Goal: Transaction & Acquisition: Purchase product/service

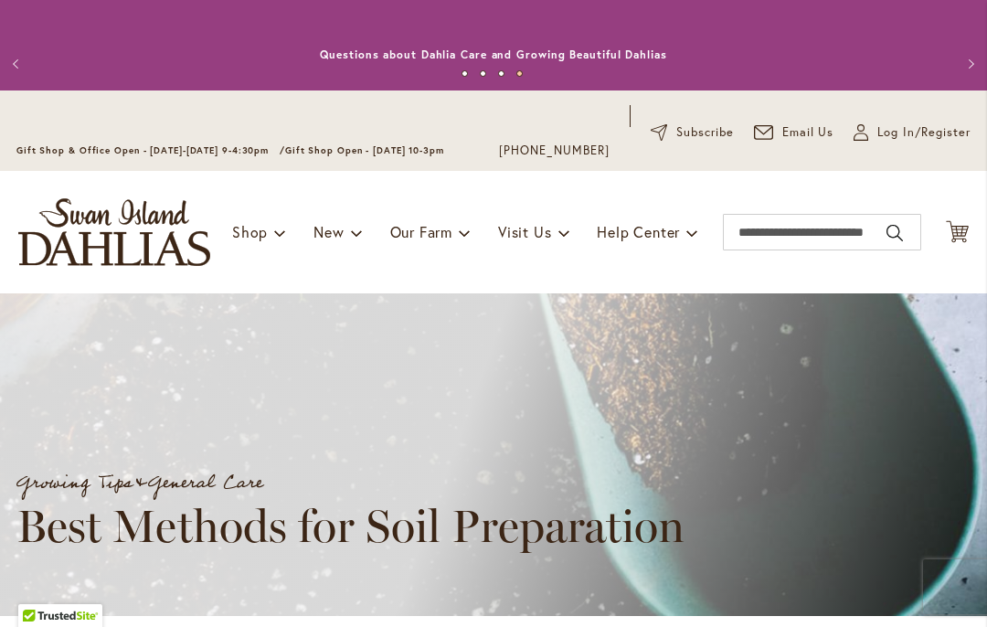
click at [93, 231] on img "store logo" at bounding box center [114, 232] width 192 height 68
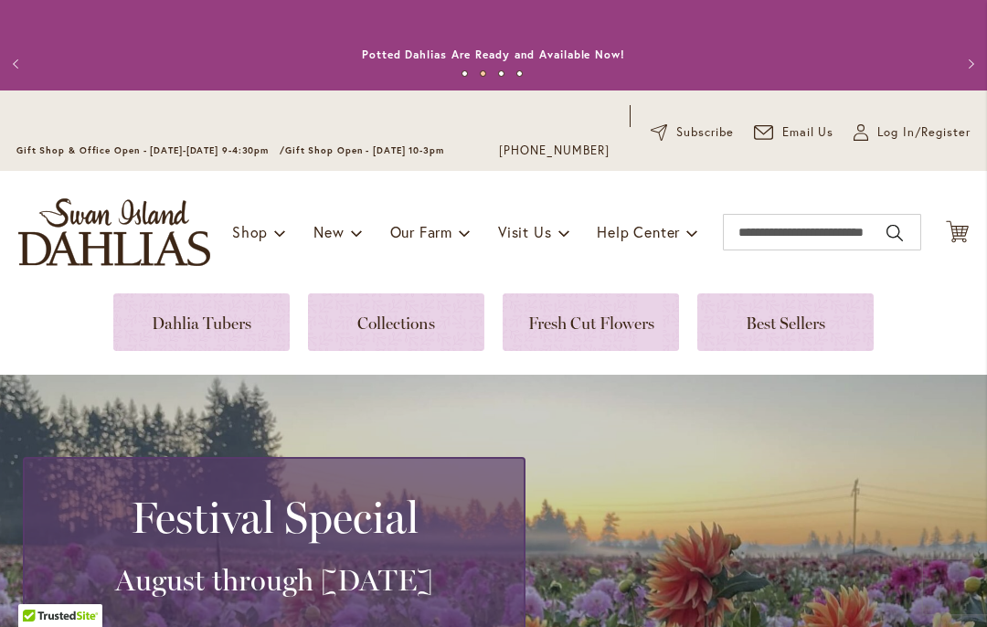
click at [65, 246] on img "store logo" at bounding box center [114, 232] width 192 height 68
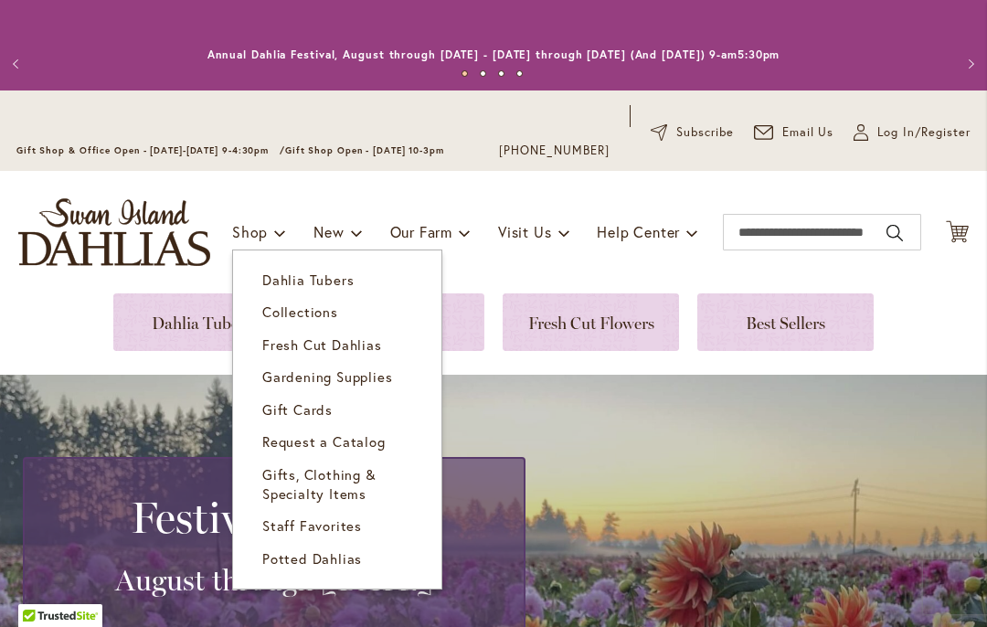
click at [269, 271] on span "Dahlia Tubers" at bounding box center [307, 280] width 91 height 18
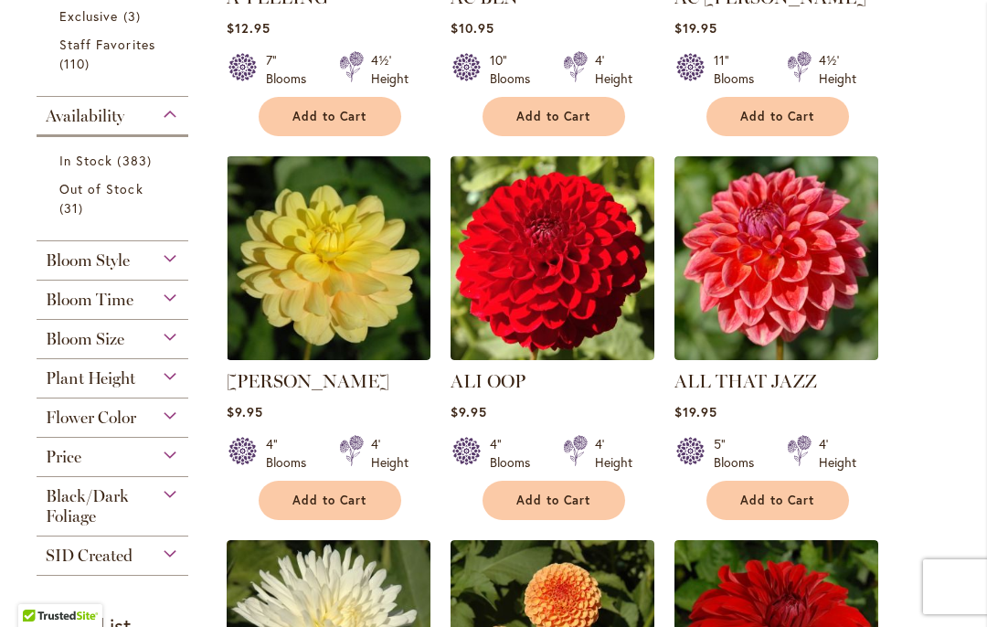
scroll to position [773, 0]
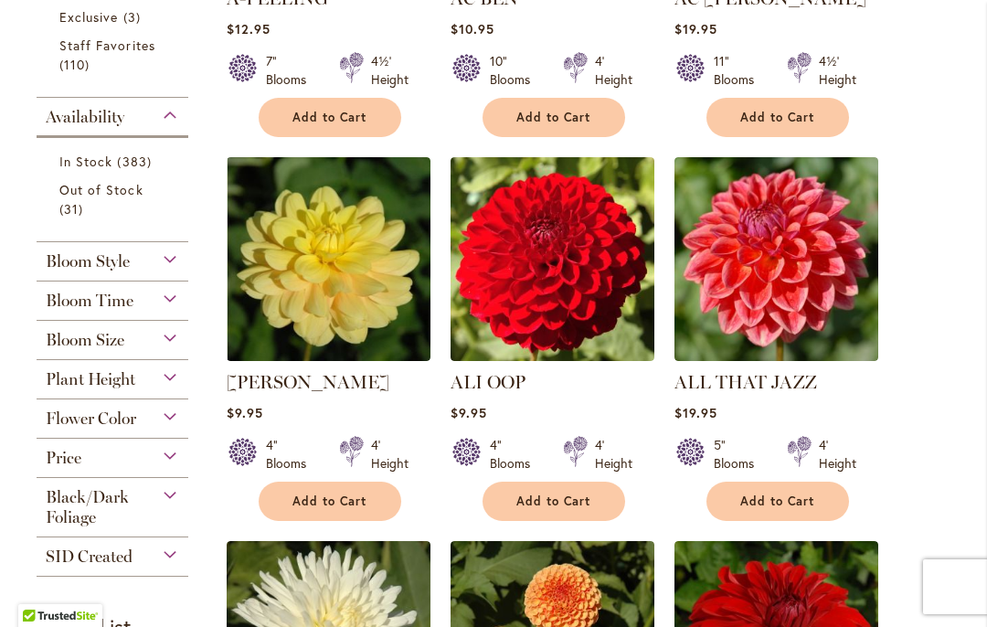
click at [42, 237] on div "Availability In Stock 383 items Out of Stock 31 items" at bounding box center [113, 170] width 152 height 144
click at [44, 261] on div "Bloom Style" at bounding box center [113, 256] width 152 height 29
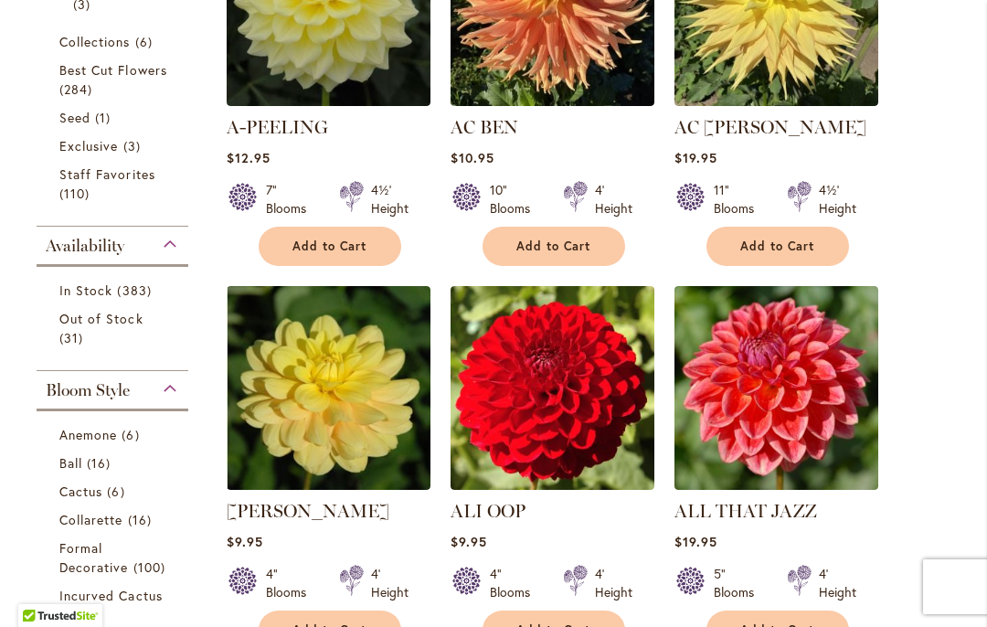
scroll to position [648, 0]
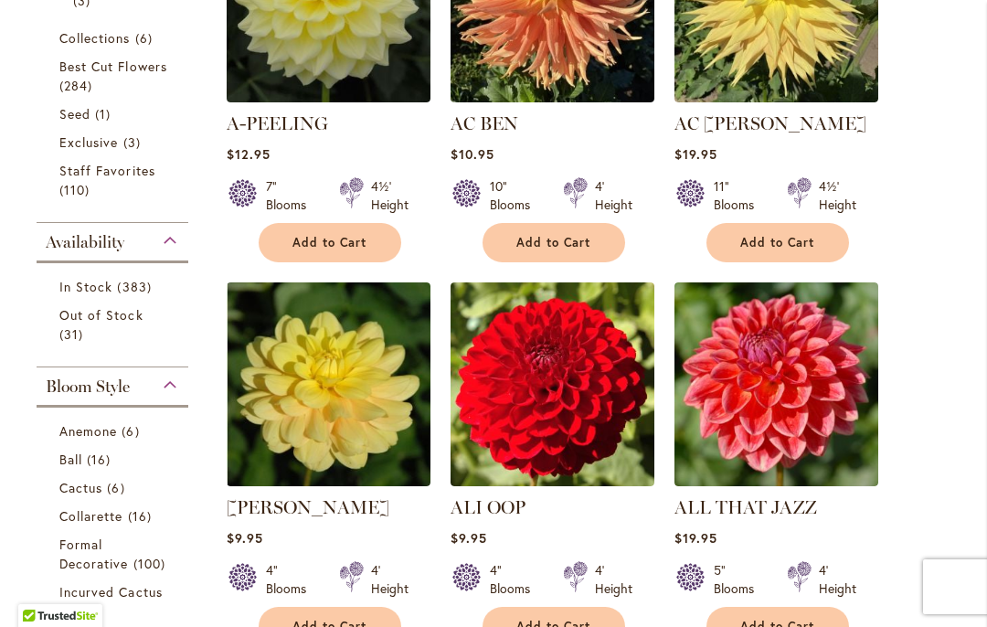
click at [91, 82] on span "284 items" at bounding box center [77, 85] width 37 height 19
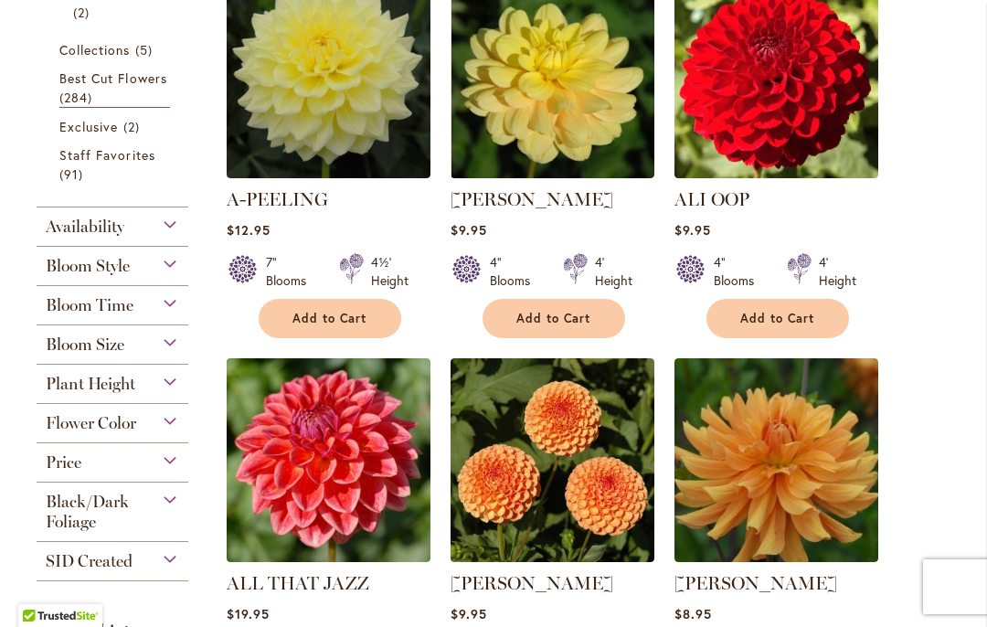
scroll to position [516, 0]
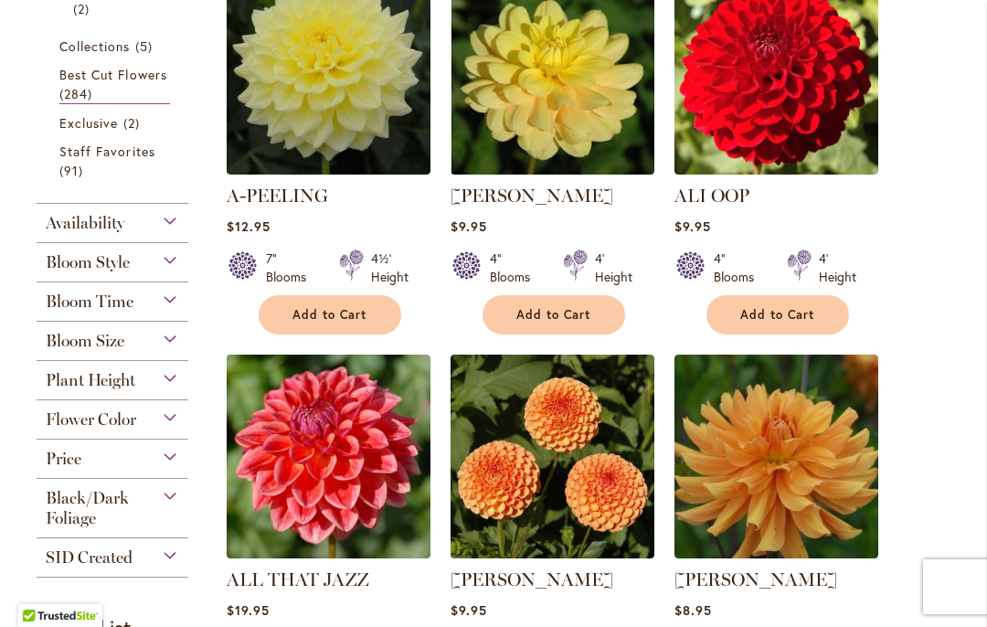
click at [797, 71] on img at bounding box center [777, 73] width 204 height 204
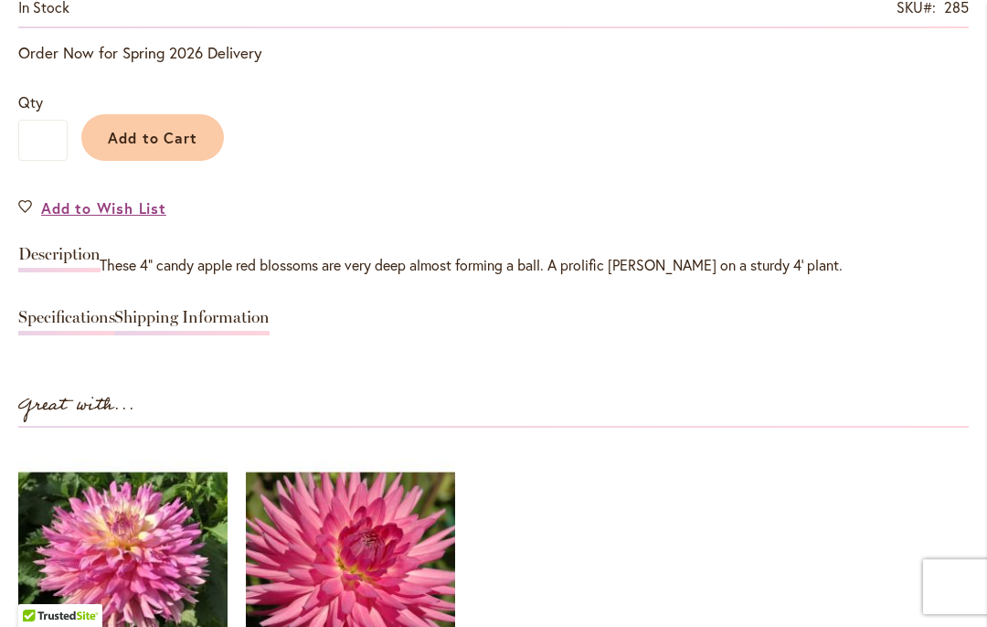
scroll to position [1473, 0]
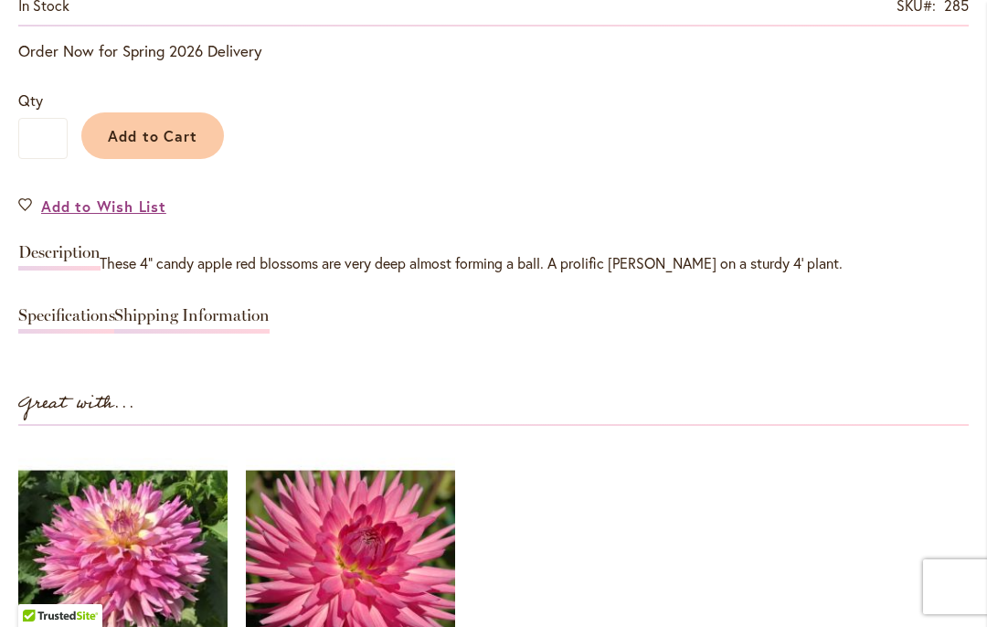
click at [62, 201] on span "Add to Wish List" at bounding box center [103, 206] width 125 height 21
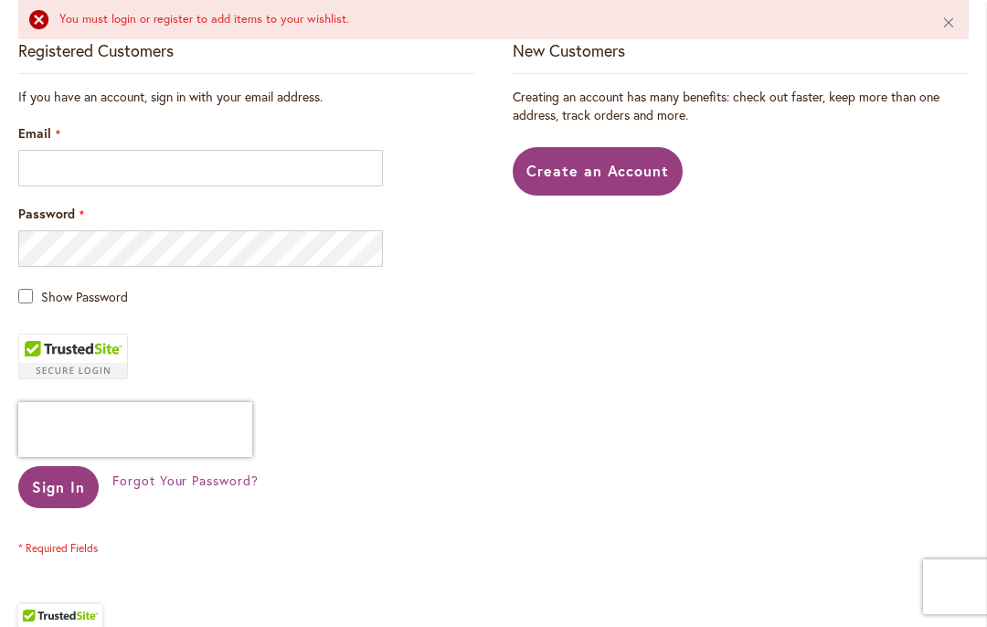
scroll to position [528, 0]
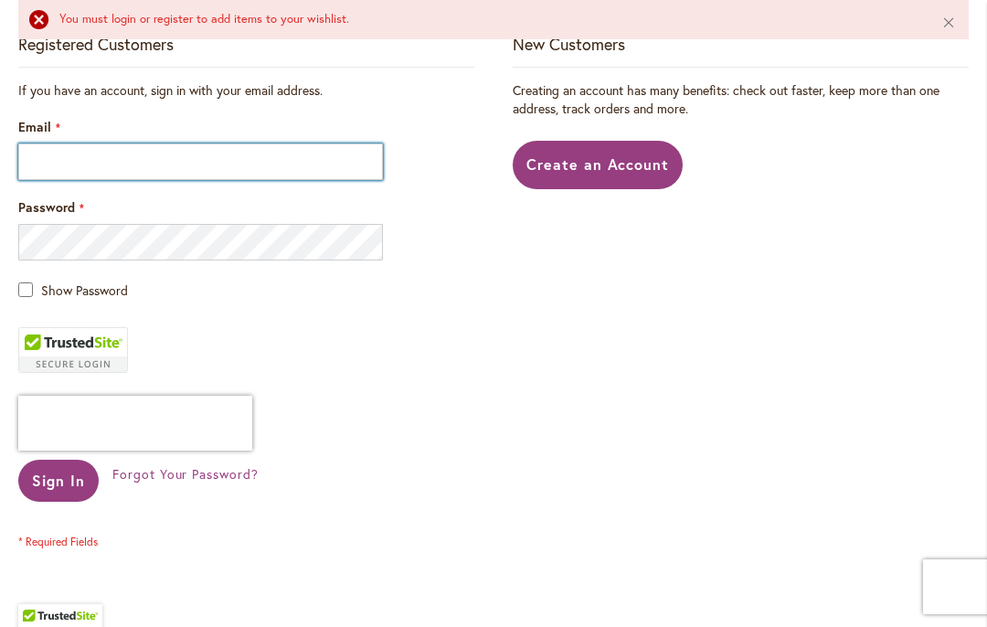
click at [35, 172] on input "Email" at bounding box center [200, 162] width 365 height 37
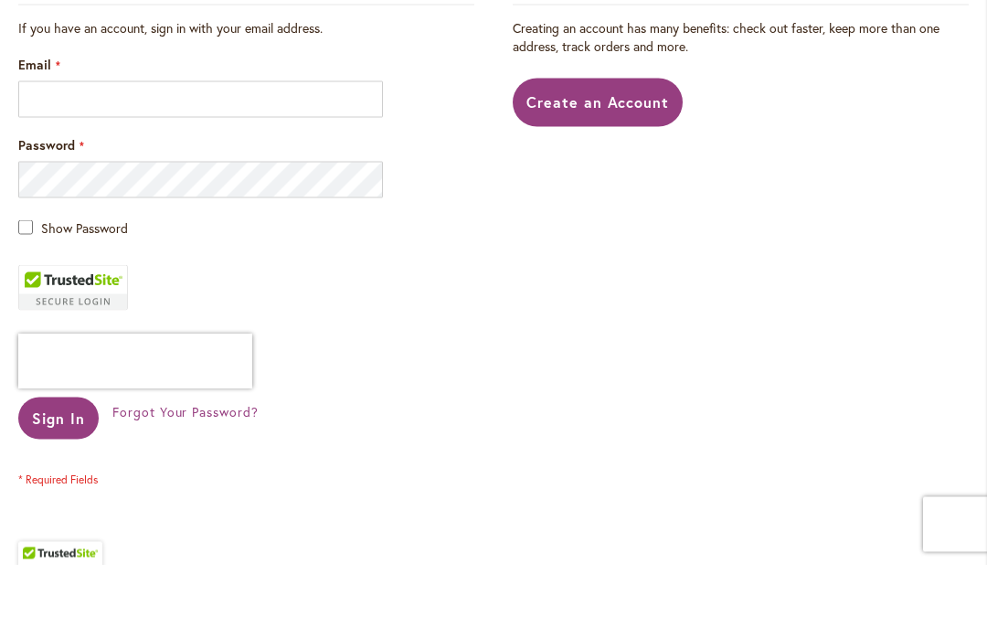
type input "**********"
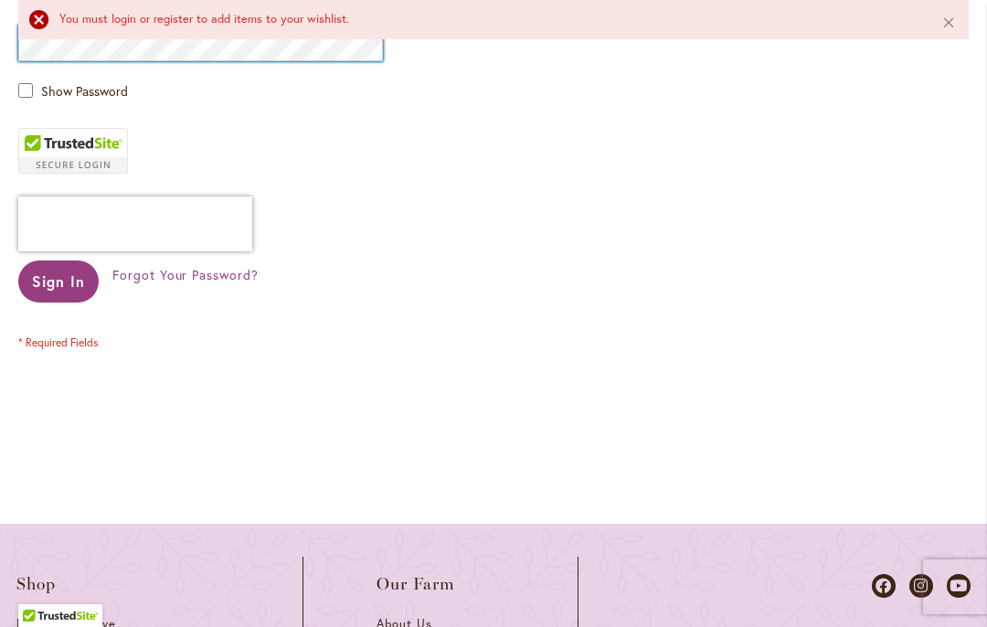
scroll to position [729, 0]
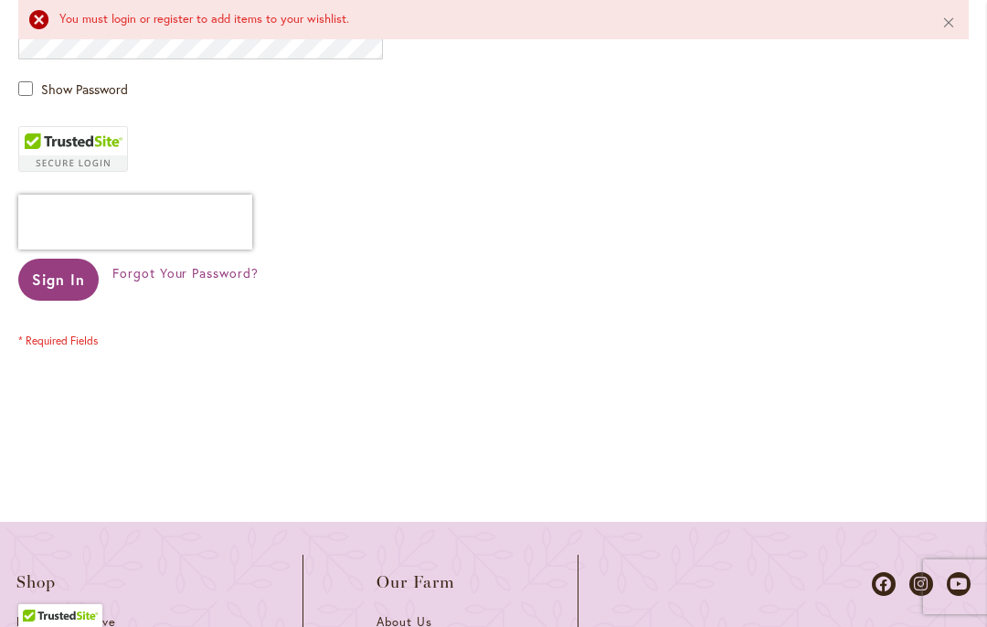
click at [55, 283] on span "Sign In" at bounding box center [58, 279] width 53 height 19
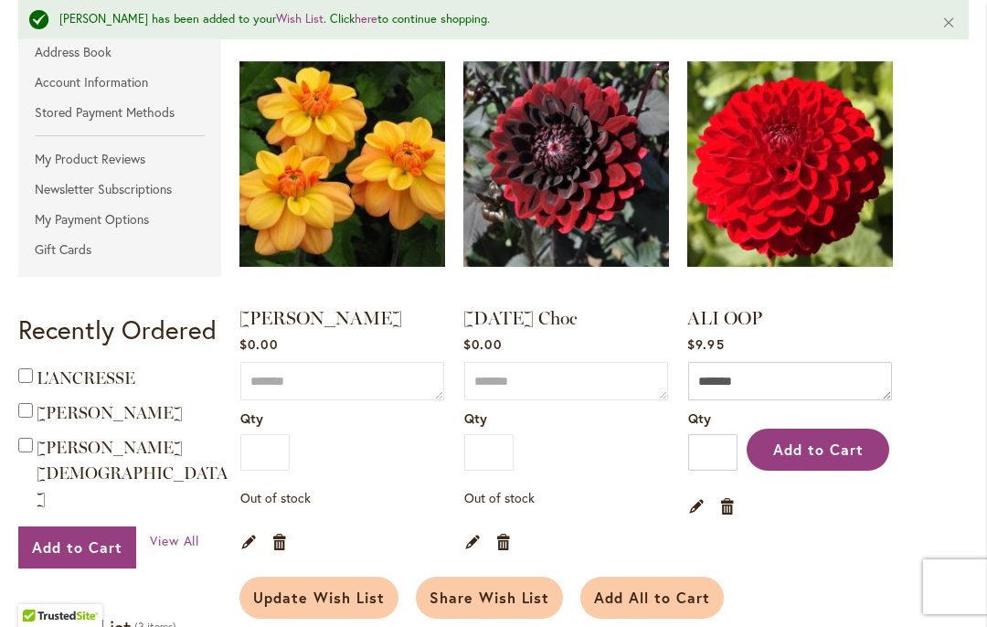
scroll to position [463, 0]
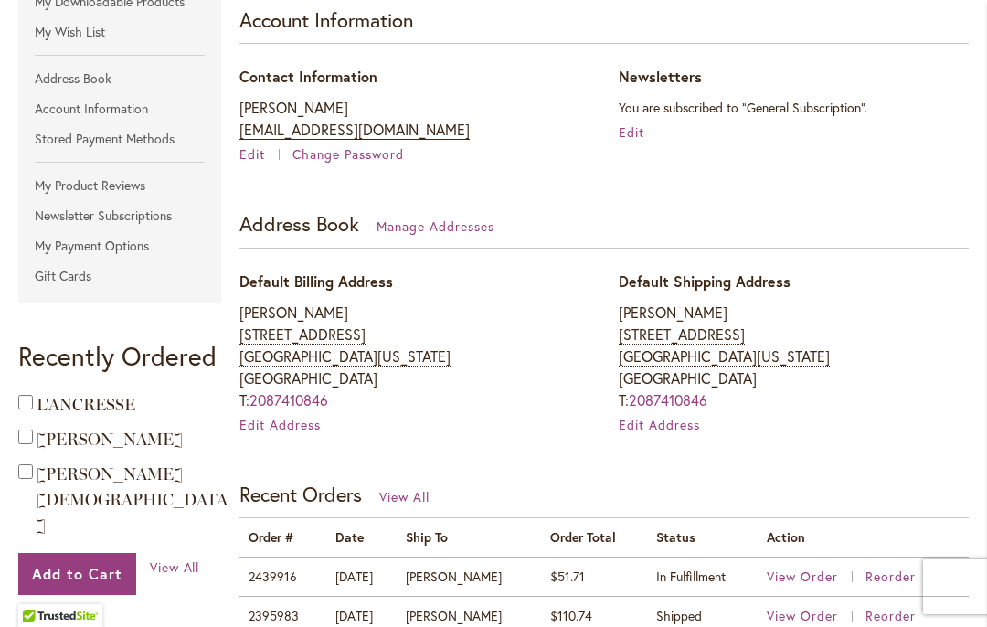
scroll to position [386, 0]
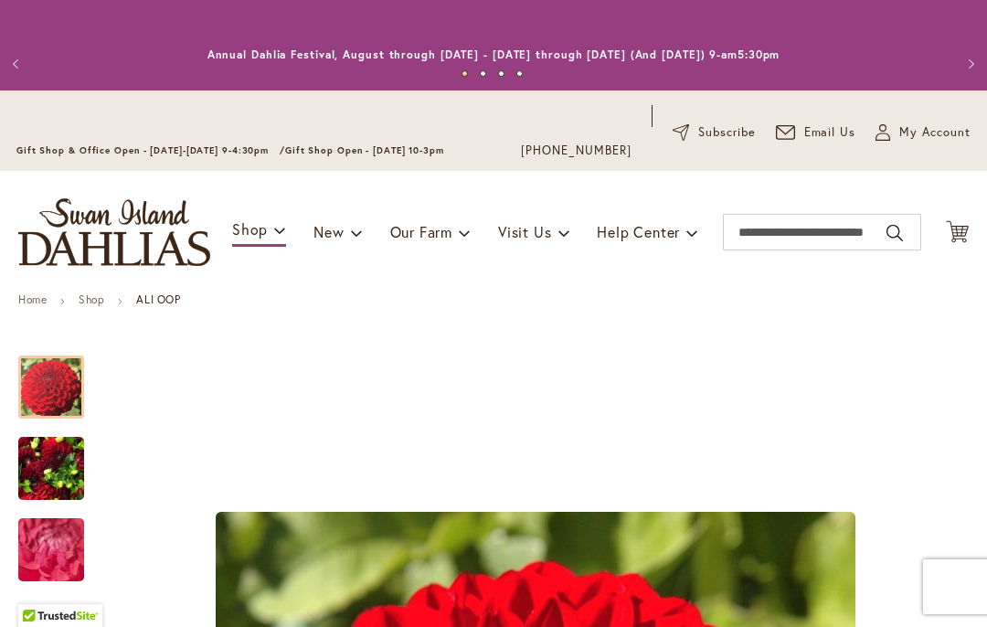
type input "****"
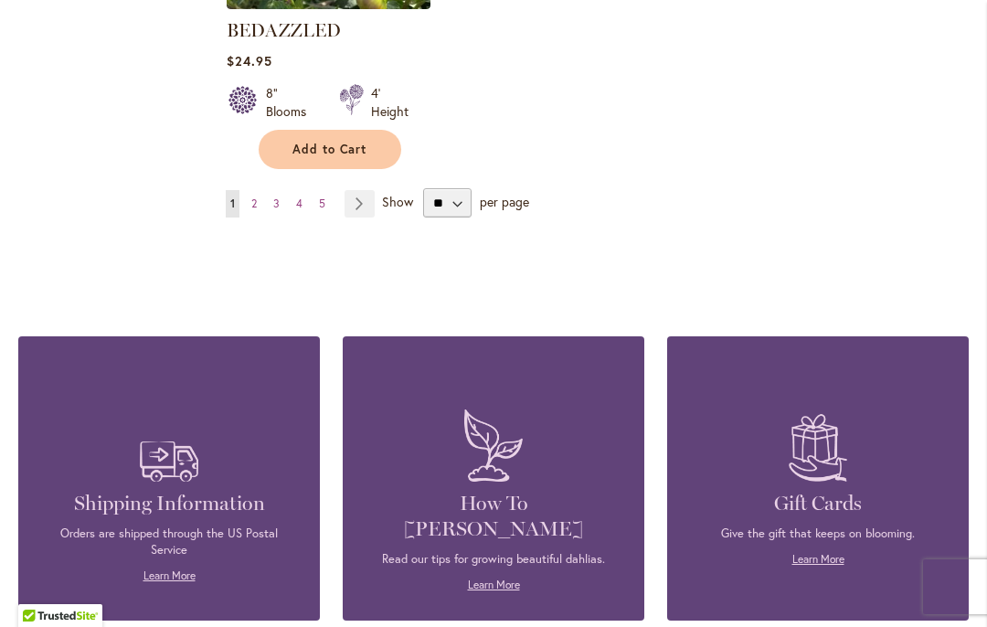
scroll to position [2617, 0]
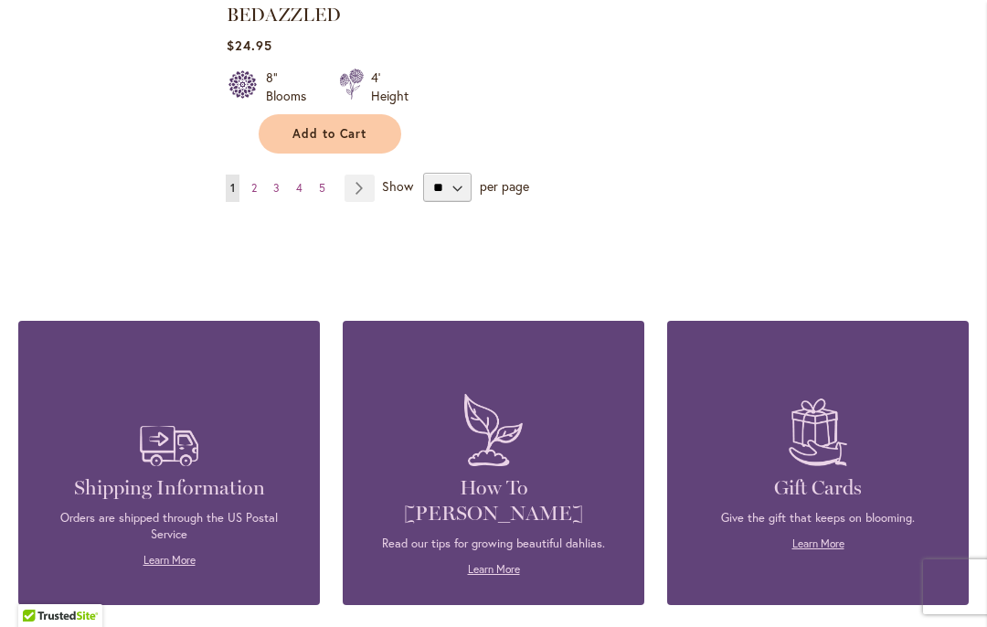
click at [260, 186] on link "Page 2" at bounding box center [254, 188] width 15 height 27
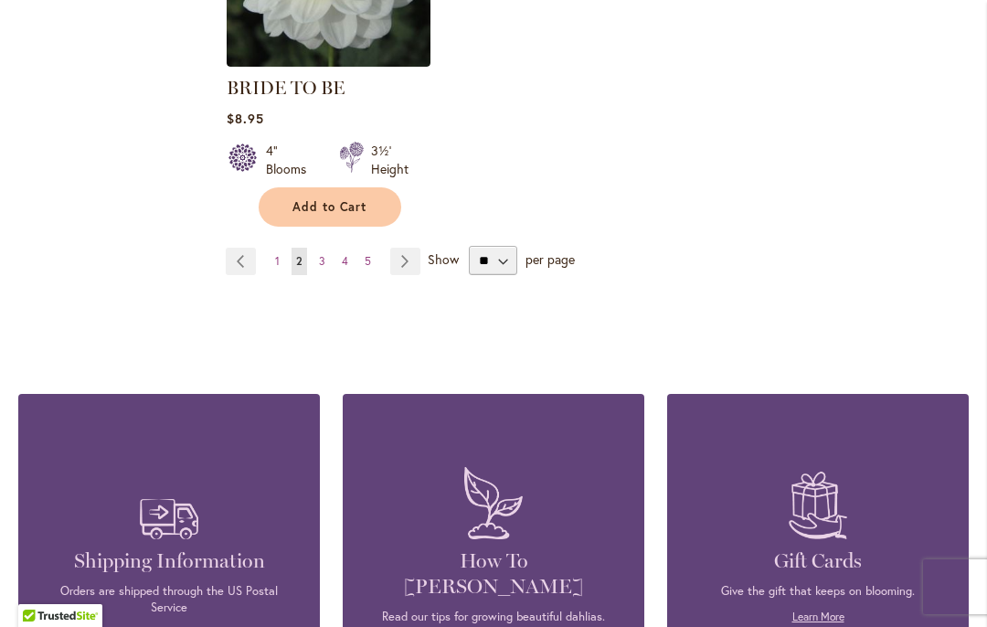
scroll to position [2572, 0]
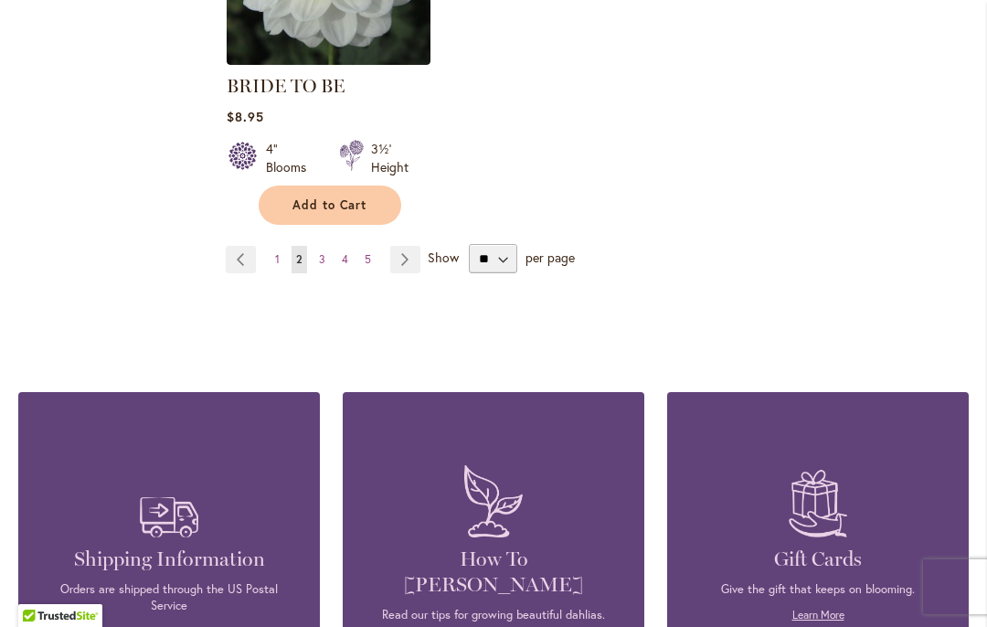
click at [327, 246] on link "Page 3" at bounding box center [322, 259] width 16 height 27
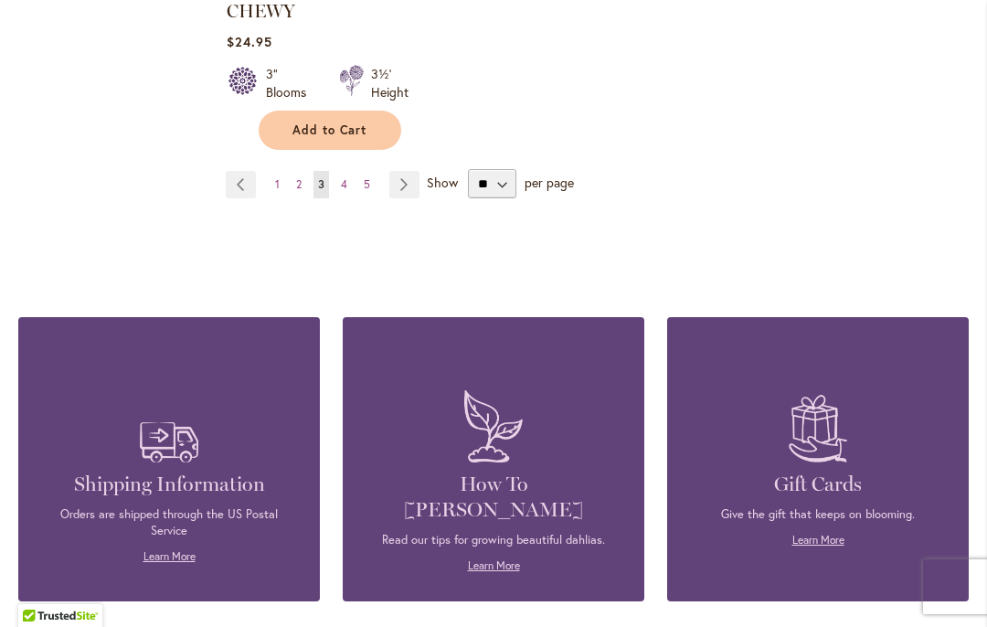
scroll to position [2677, 0]
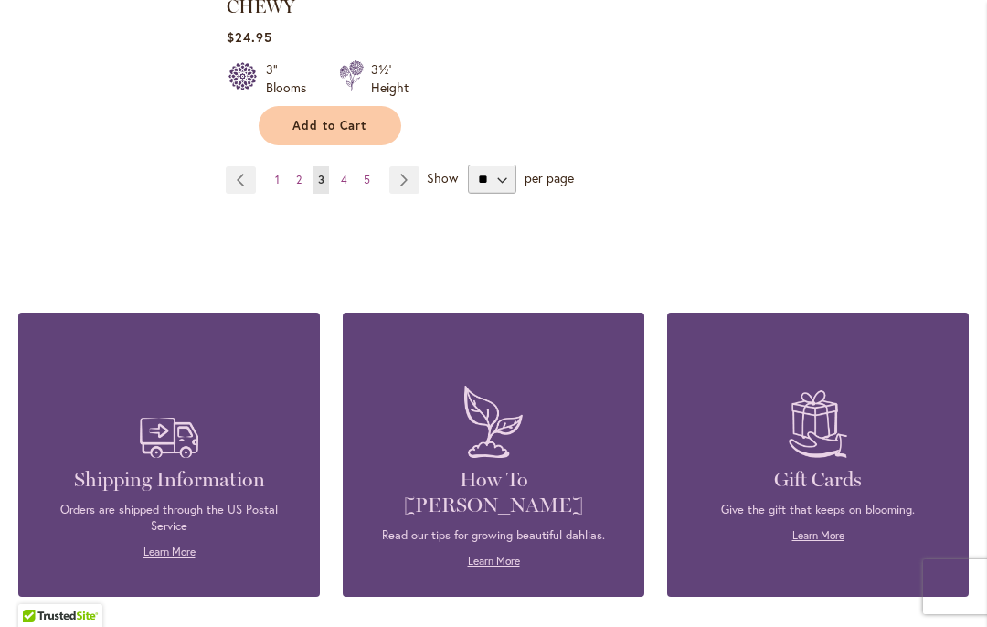
click at [398, 166] on link "Page Next" at bounding box center [404, 179] width 30 height 27
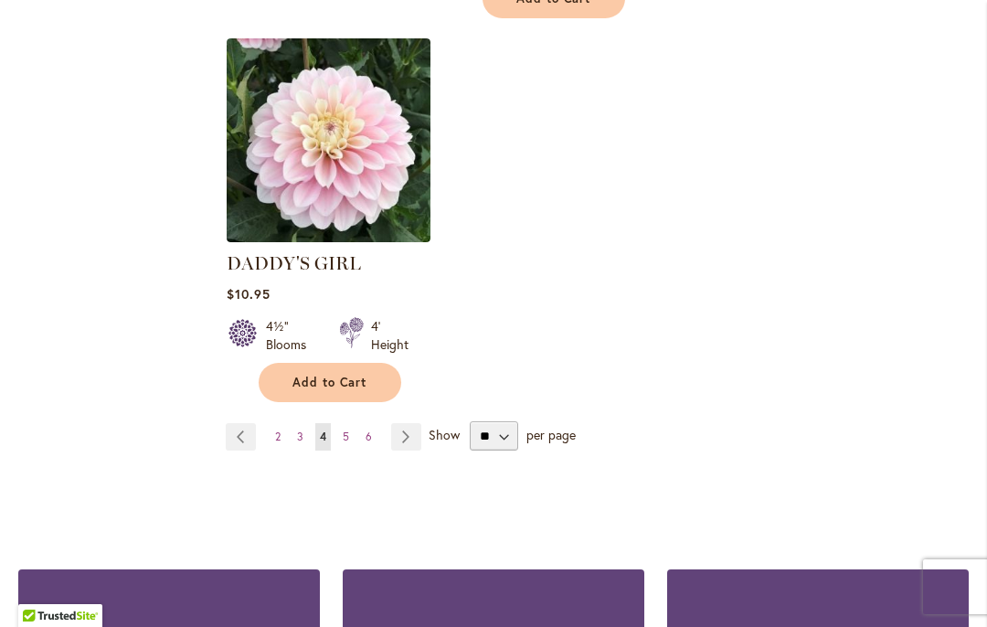
scroll to position [2492, 0]
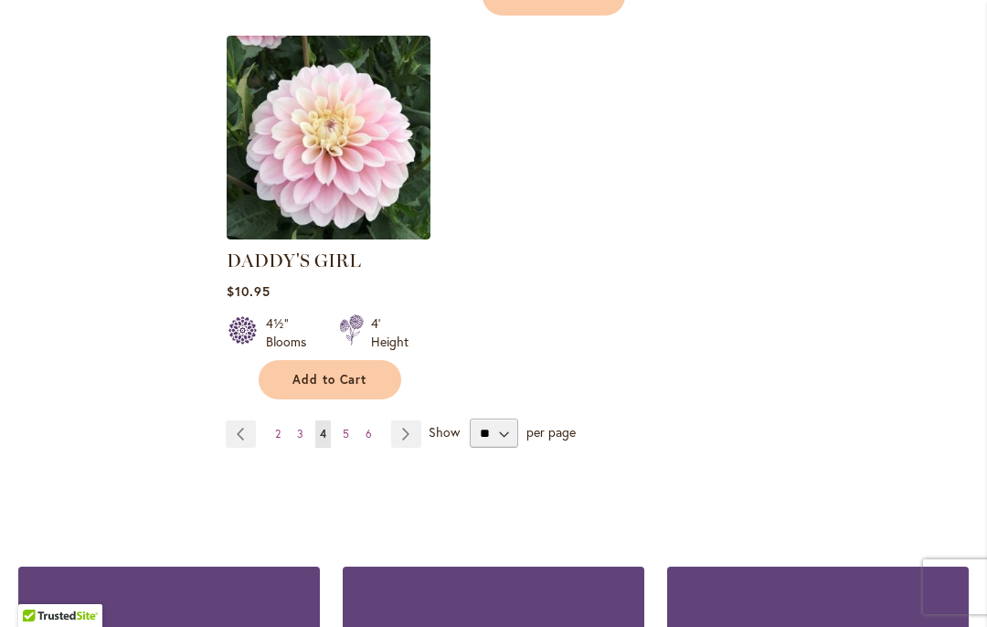
click at [277, 102] on img at bounding box center [329, 138] width 204 height 204
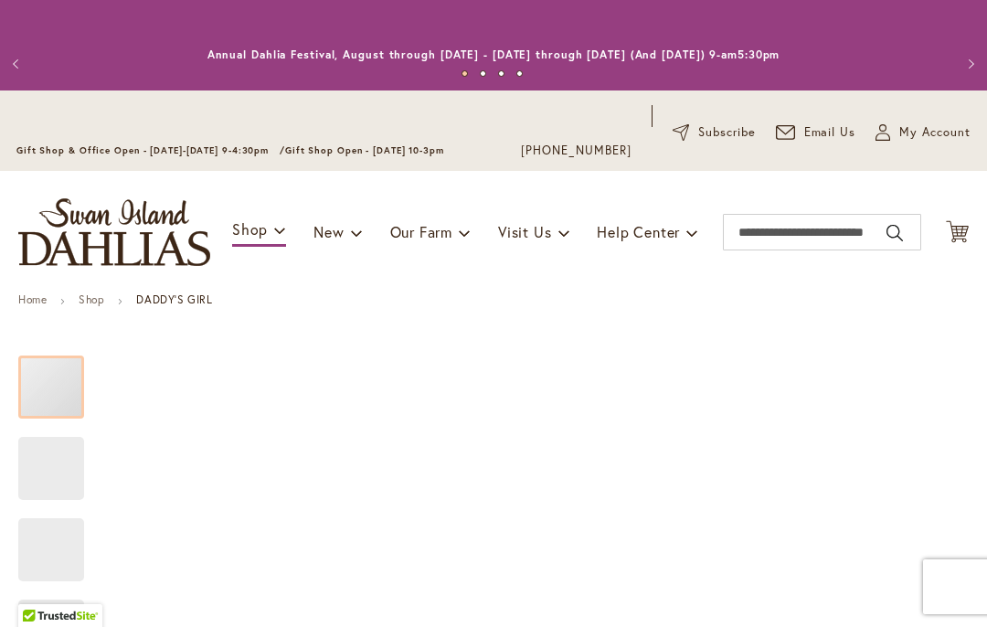
type input "****"
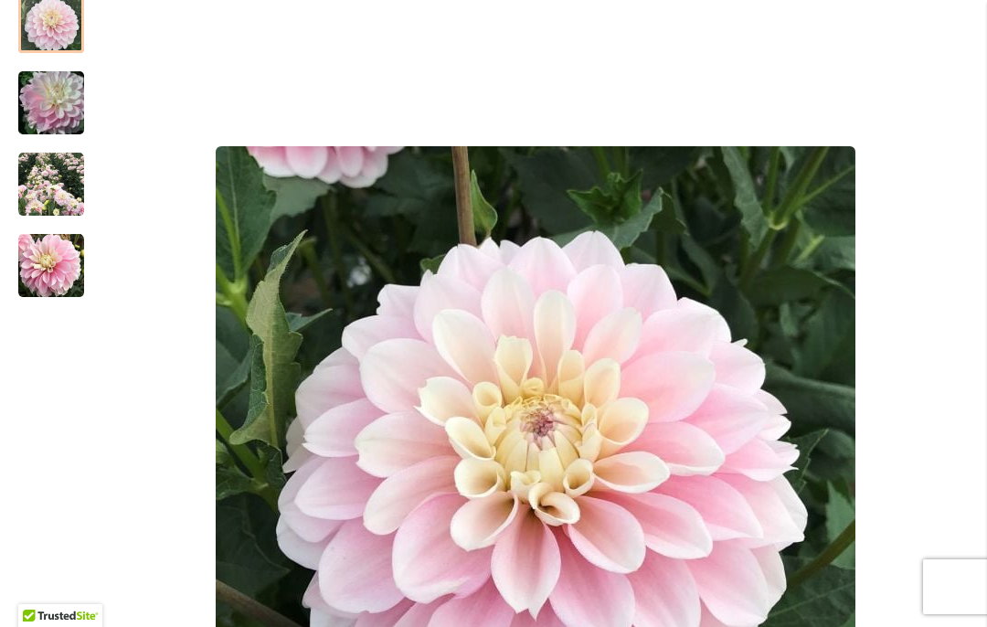
scroll to position [325, 0]
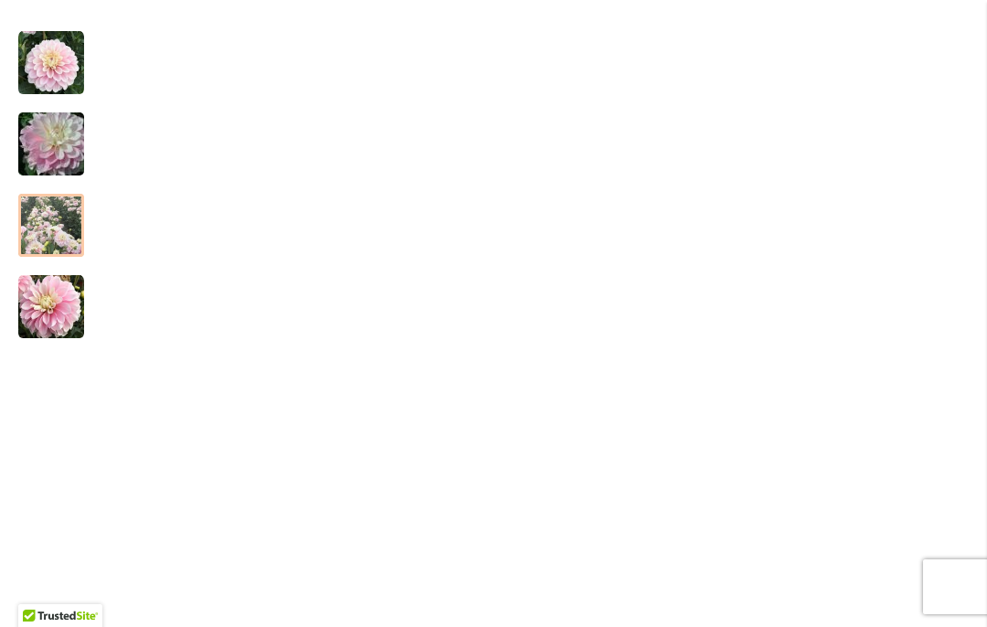
click at [48, 239] on img "DADDY'S GIRL" at bounding box center [51, 226] width 66 height 66
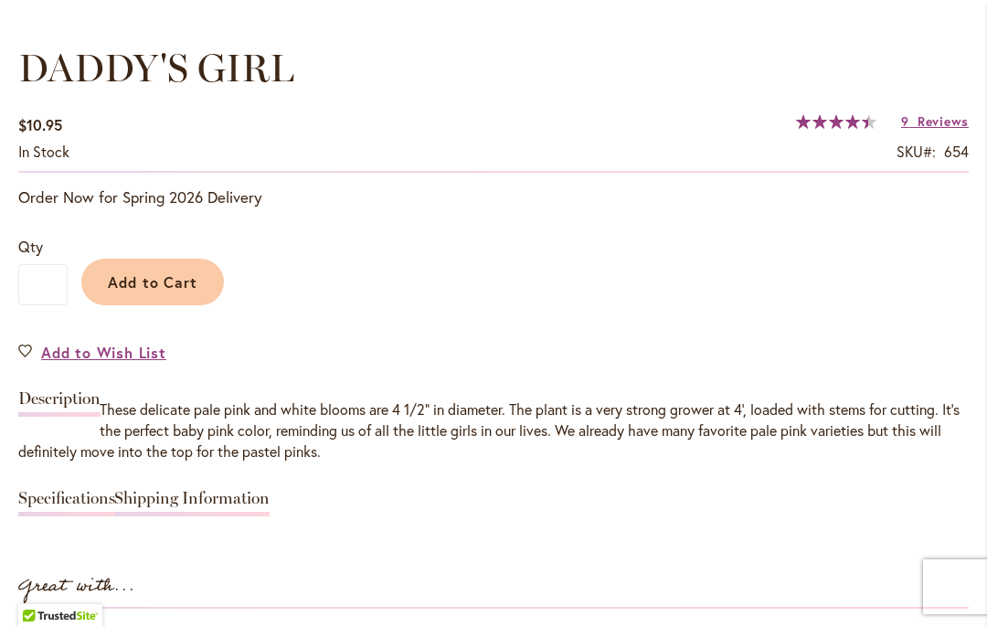
scroll to position [1327, 0]
click at [38, 349] on link "Add to Wish List" at bounding box center [92, 351] width 148 height 21
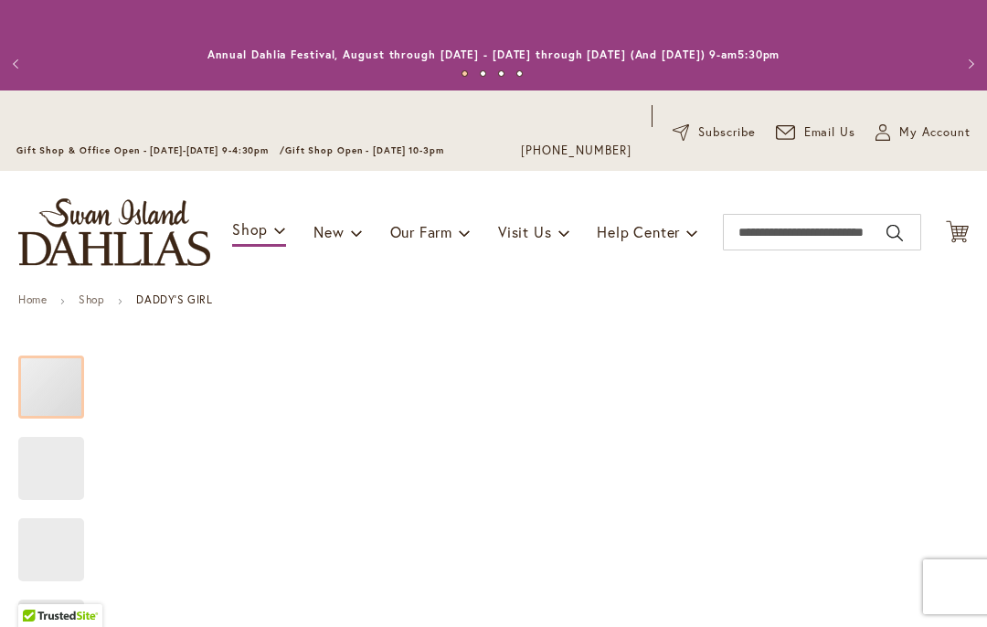
type input "****"
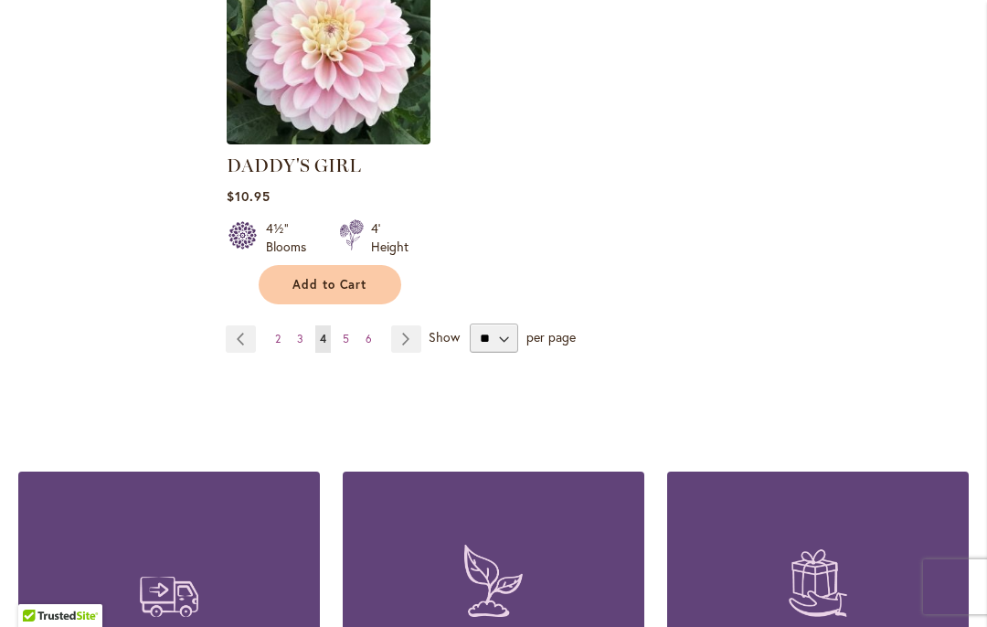
scroll to position [2589, 0]
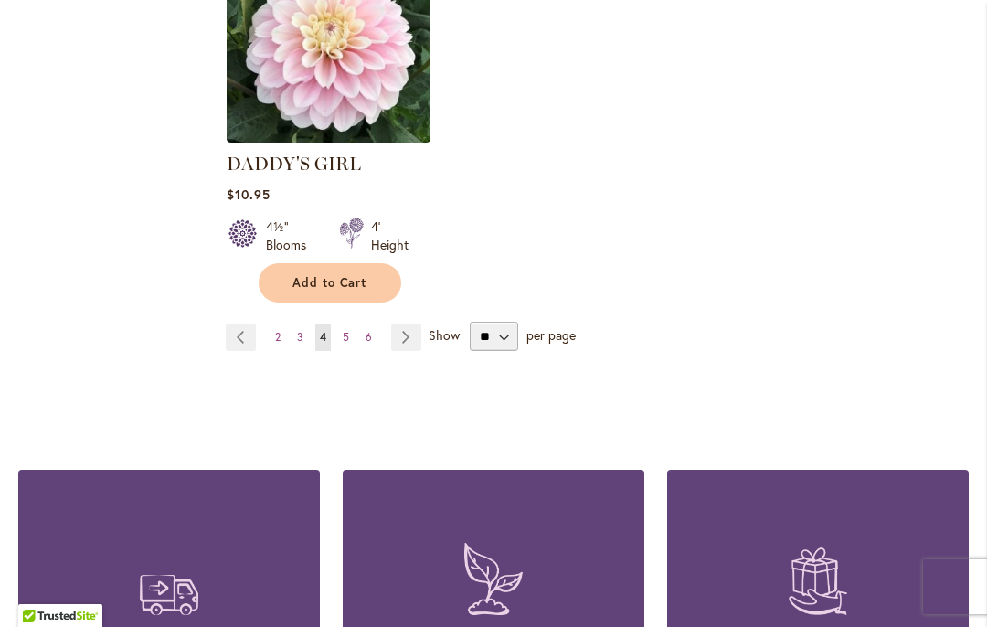
click at [407, 324] on link "Page Next" at bounding box center [406, 337] width 30 height 27
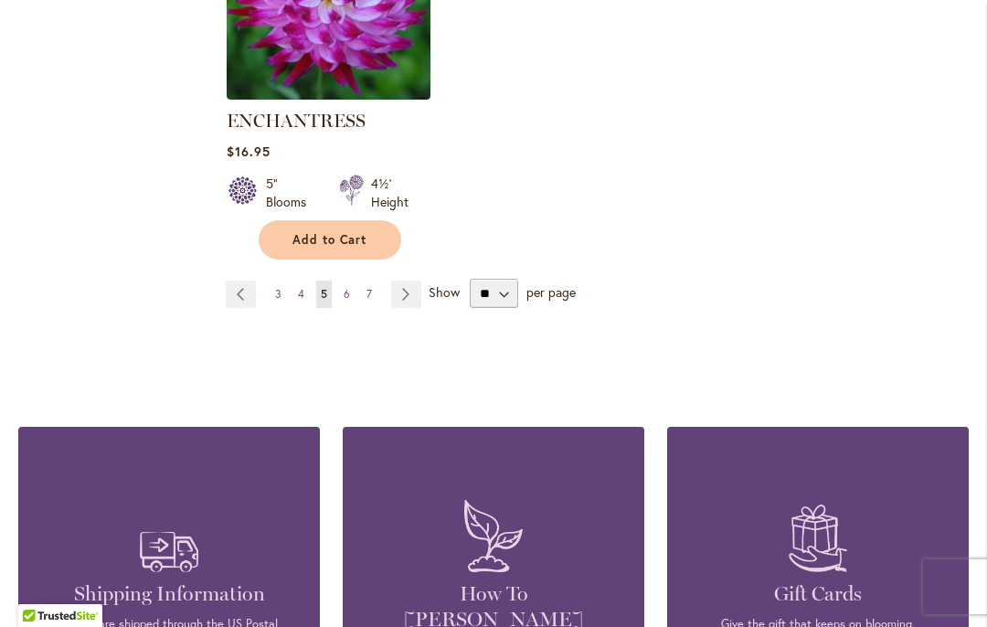
scroll to position [2564, 0]
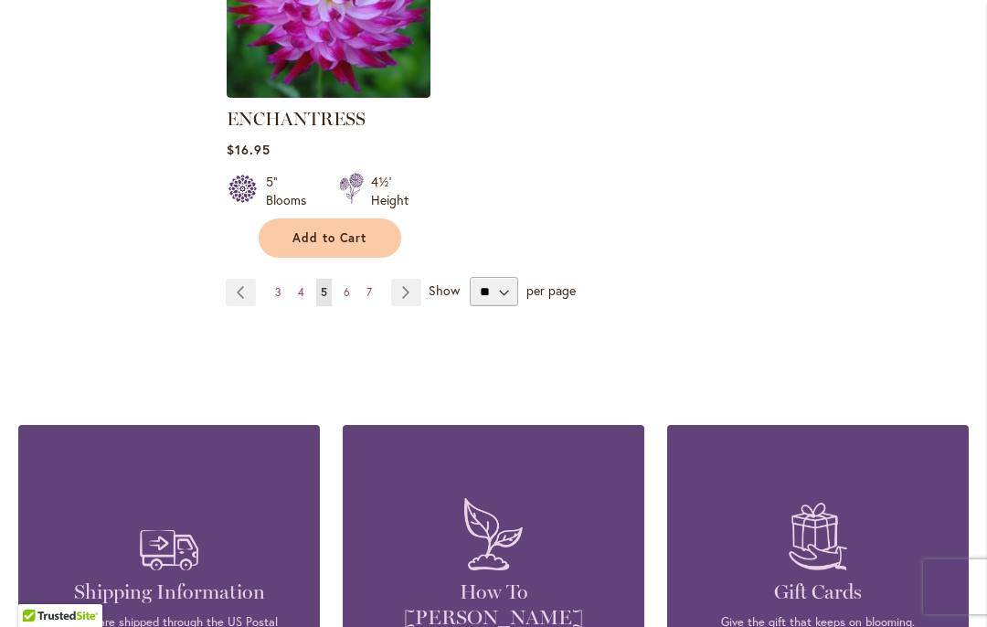
click at [404, 279] on link "Page Next" at bounding box center [406, 292] width 30 height 27
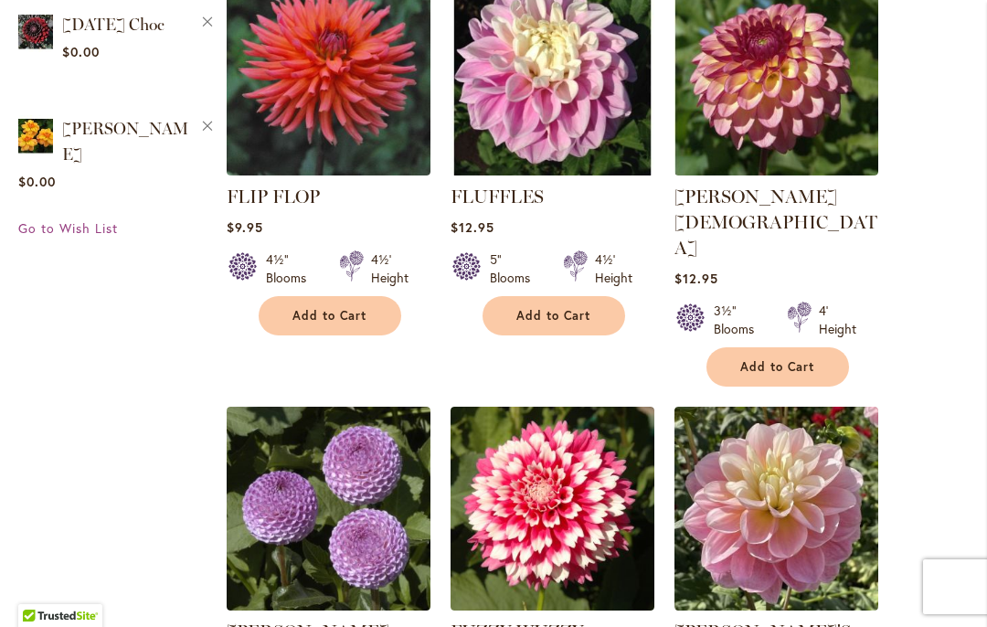
scroll to position [1730, 0]
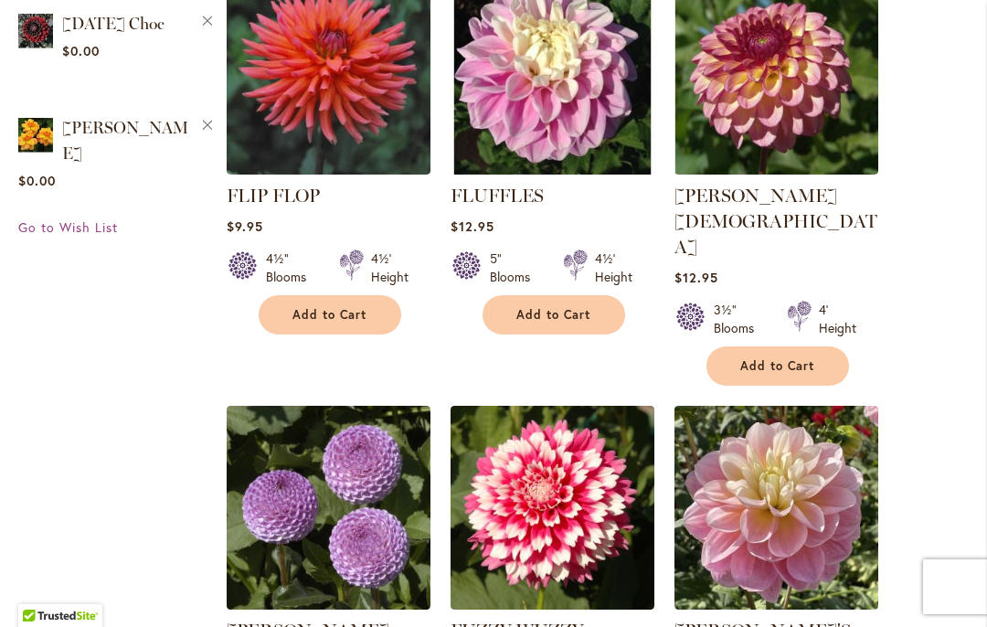
click at [552, 109] on img at bounding box center [553, 73] width 204 height 204
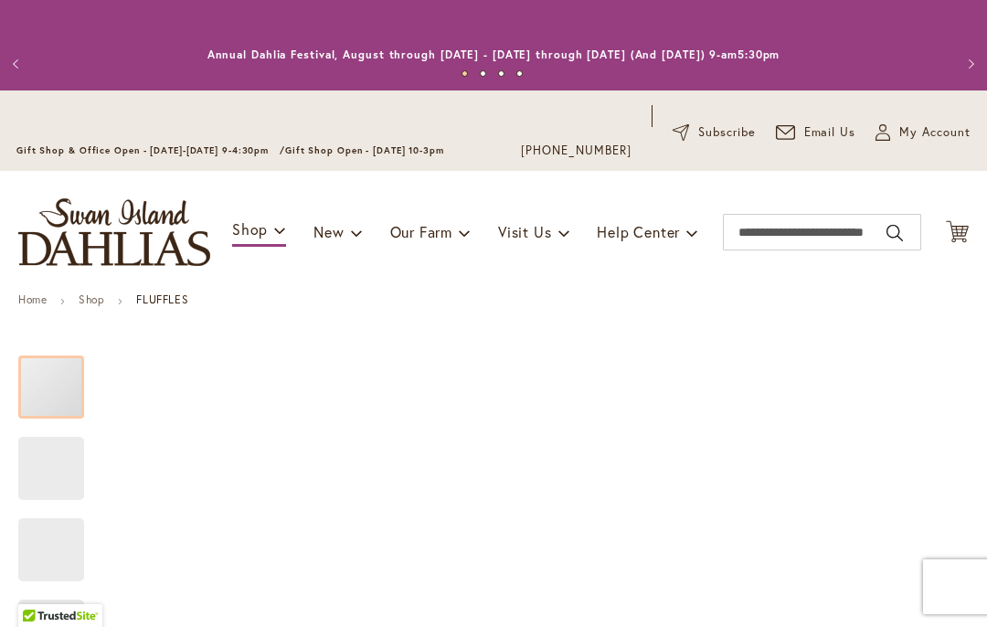
type input "****"
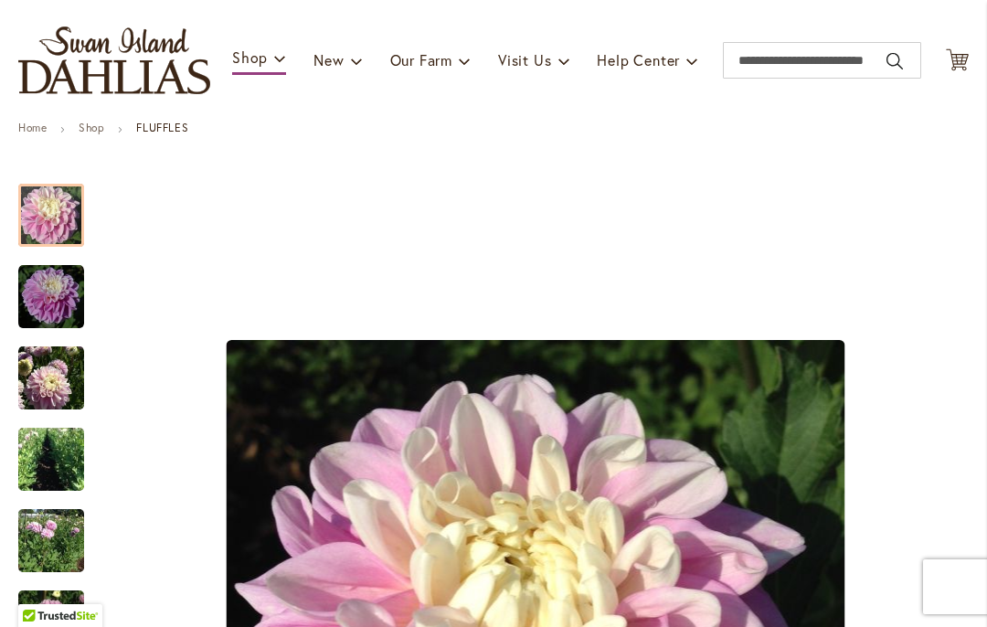
scroll to position [154, 0]
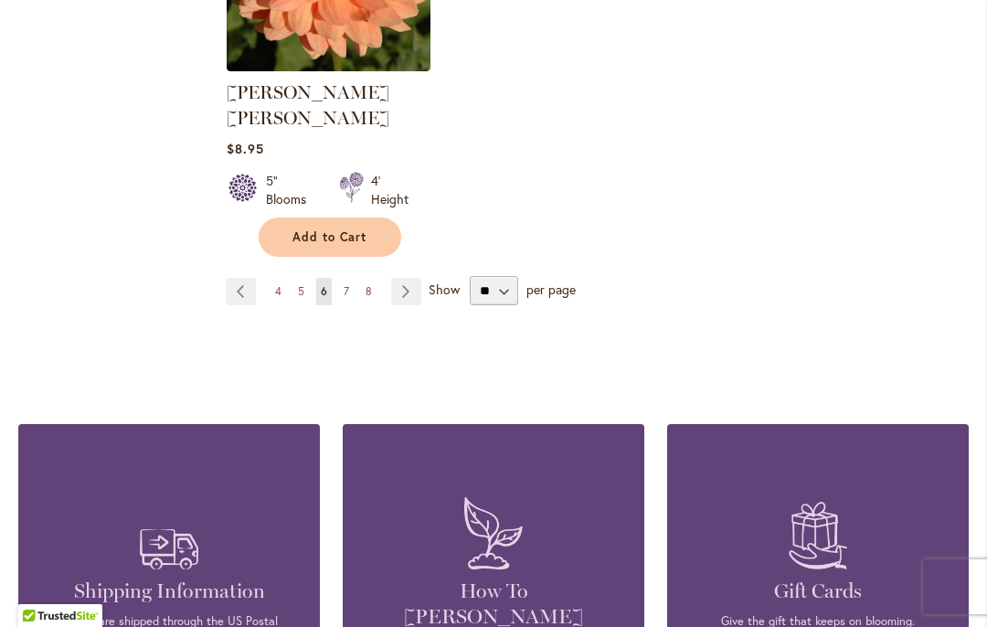
scroll to position [2680, 0]
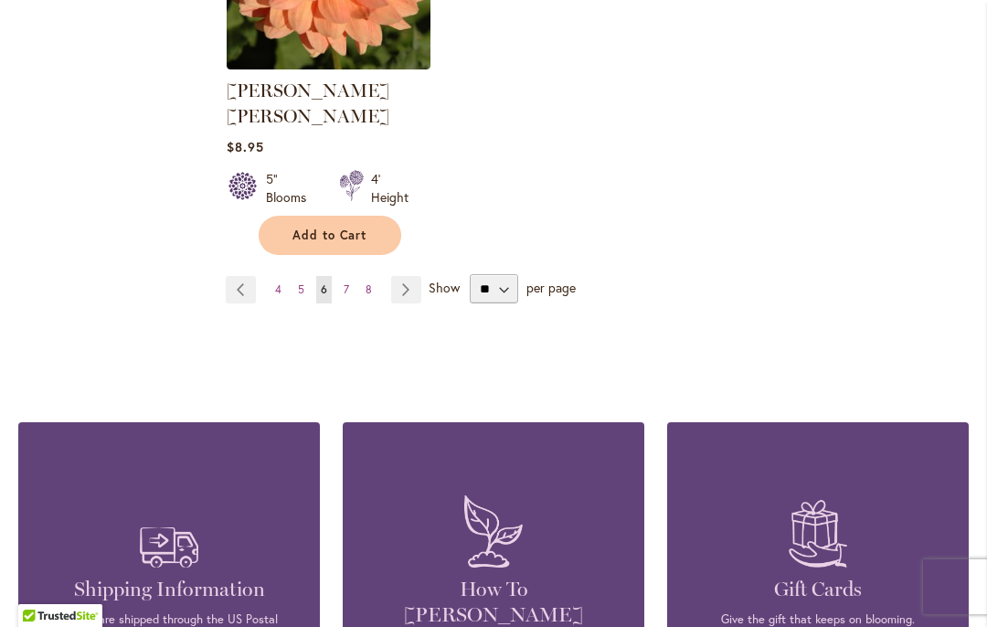
click at [420, 276] on link "Page Next" at bounding box center [406, 289] width 30 height 27
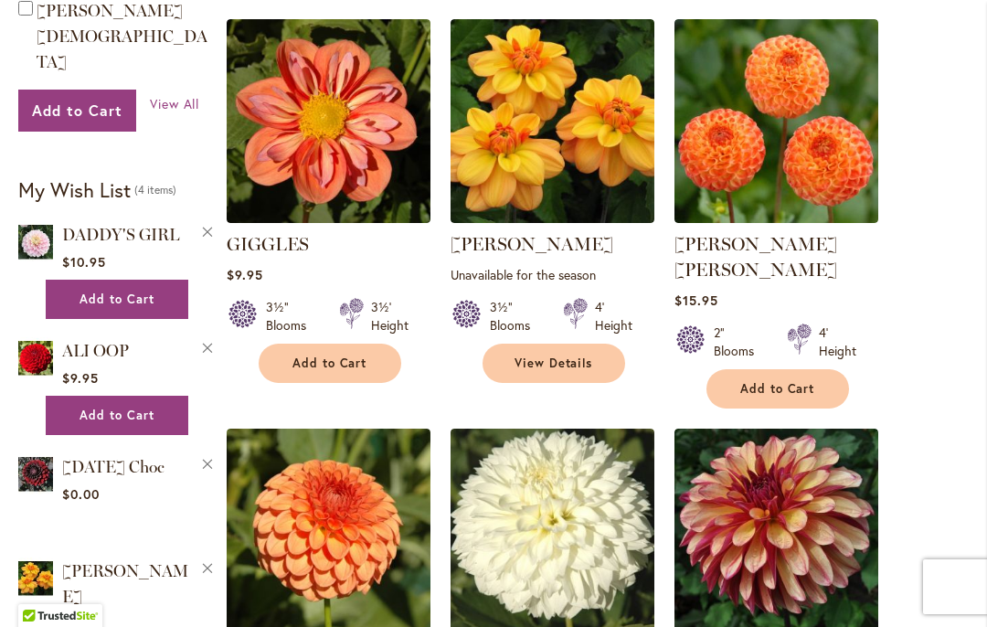
scroll to position [1285, 0]
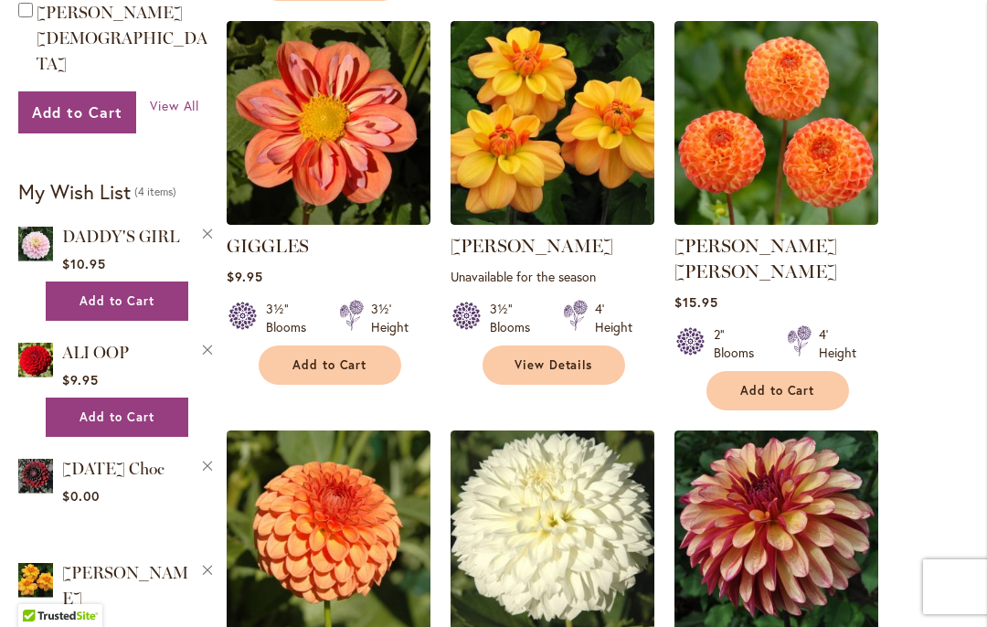
click at [309, 149] on img at bounding box center [329, 123] width 204 height 204
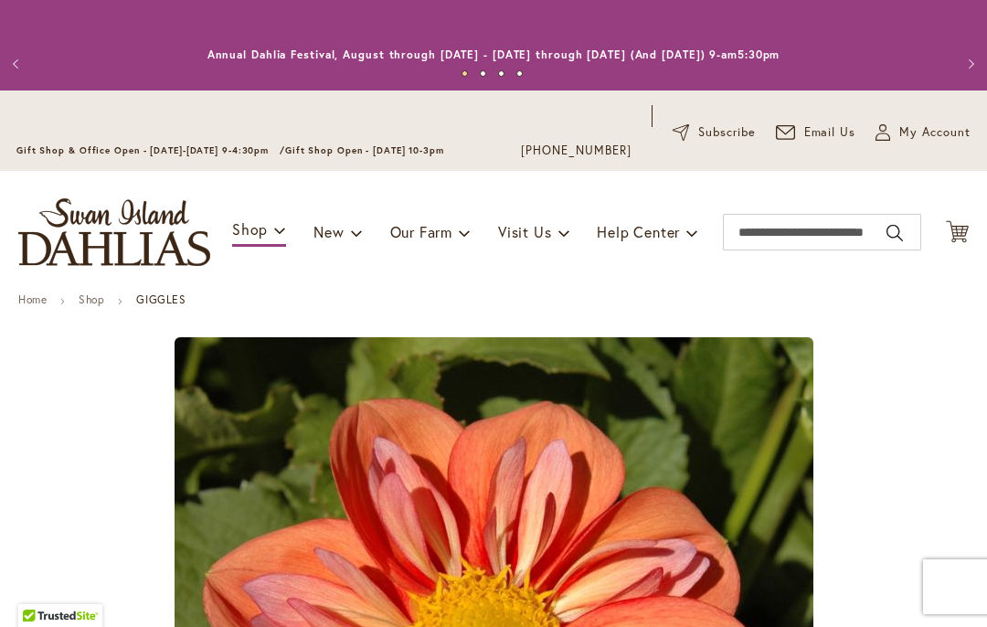
type input "****"
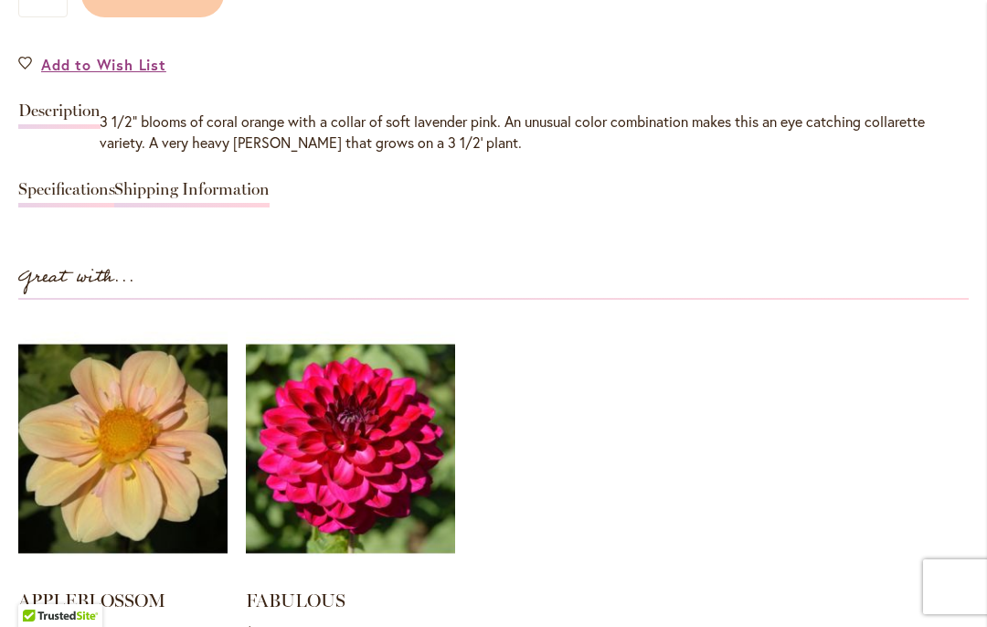
scroll to position [1617, 0]
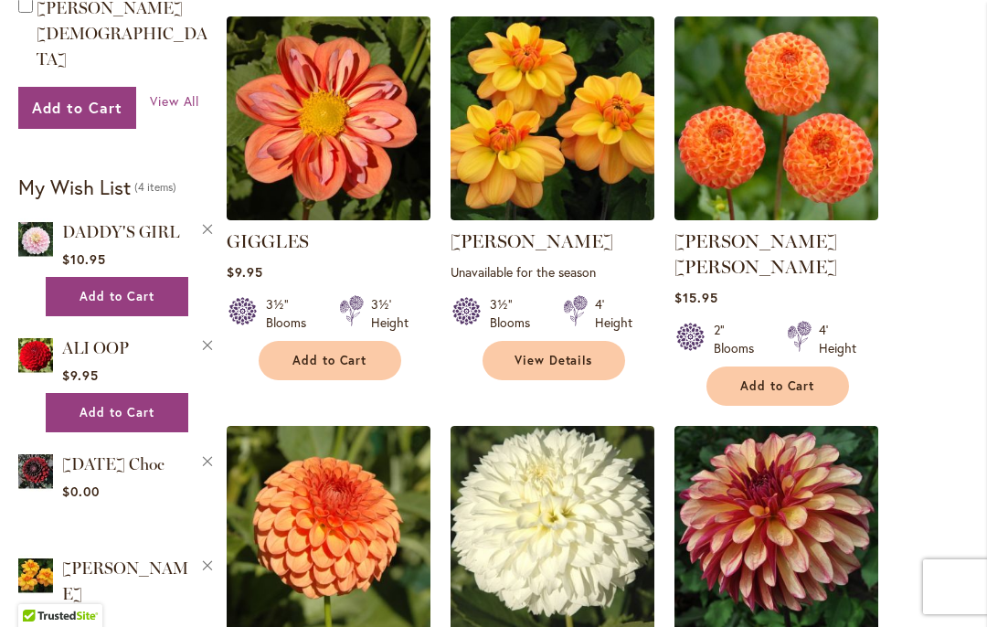
scroll to position [1282, 0]
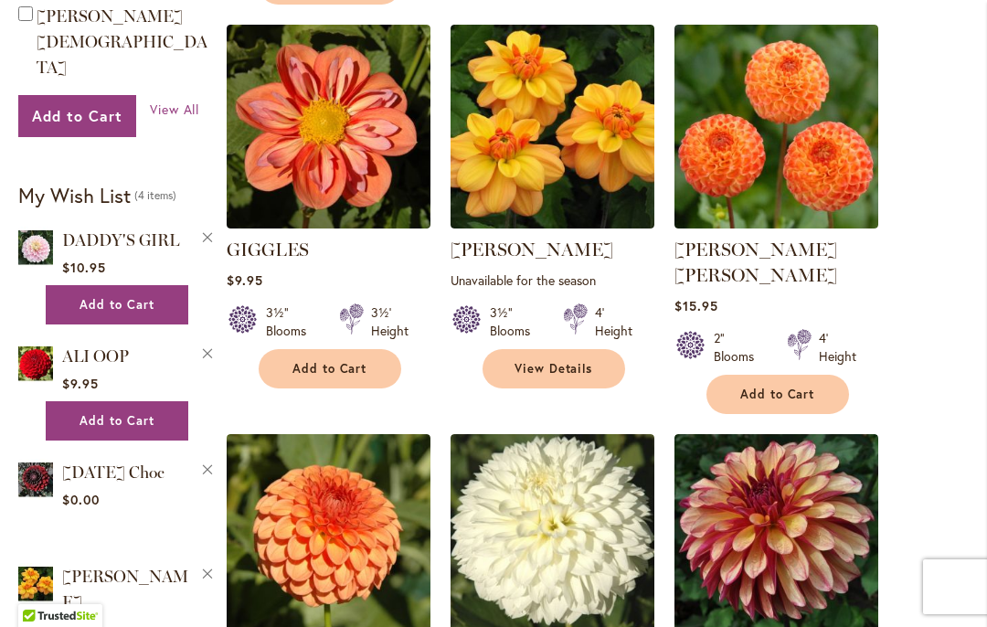
click at [778, 118] on img at bounding box center [777, 127] width 204 height 204
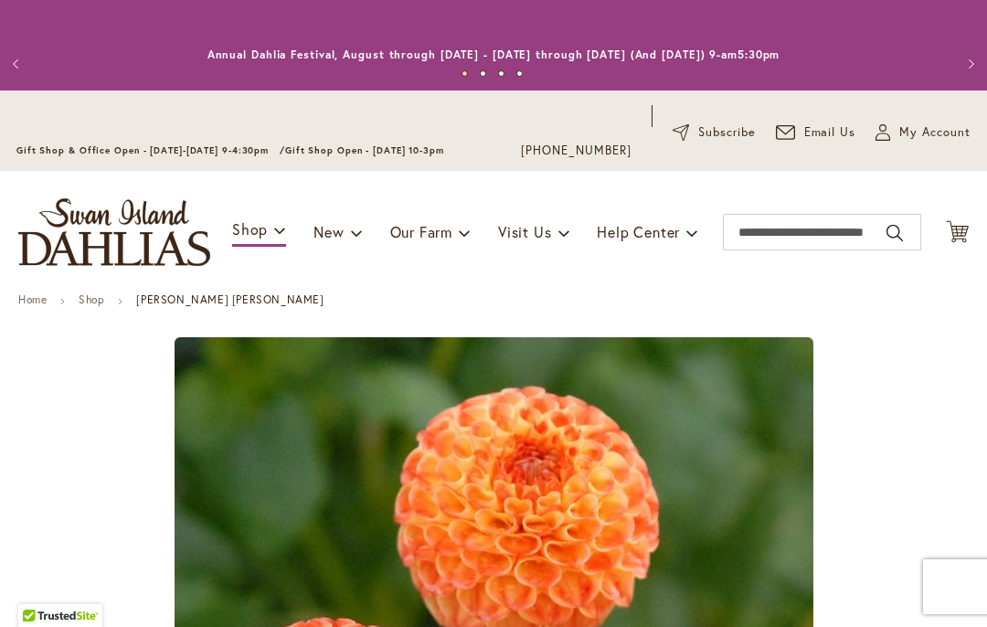
type input "****"
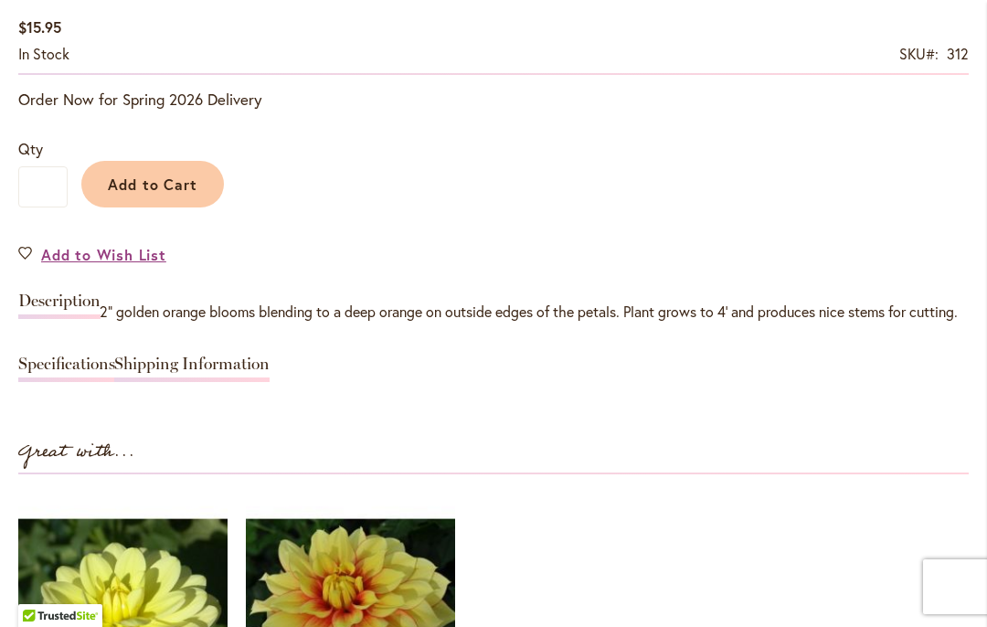
scroll to position [1424, 0]
click at [69, 245] on span "Add to Wish List" at bounding box center [103, 254] width 125 height 21
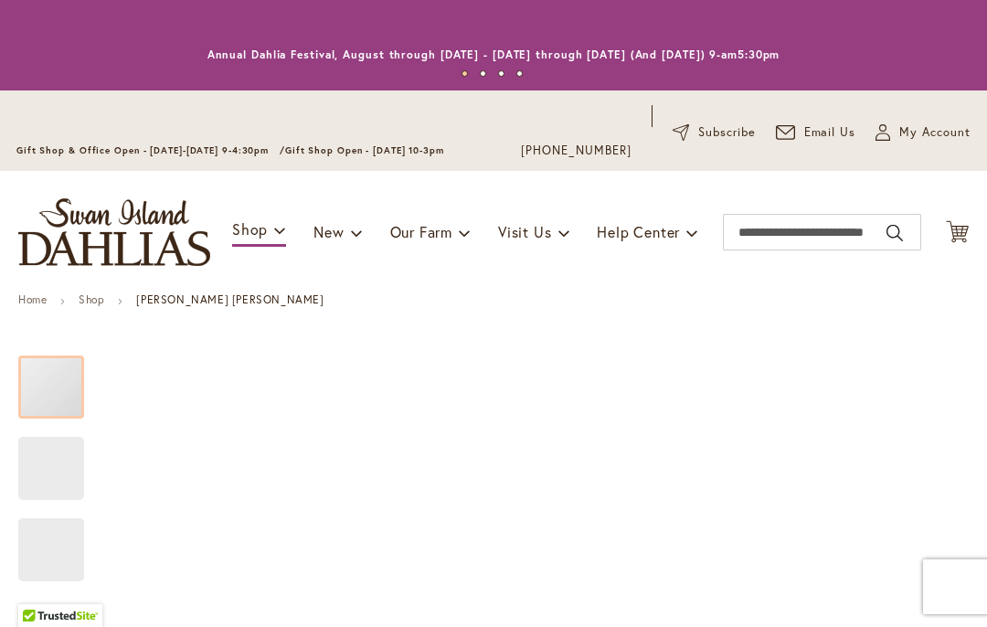
type input "****"
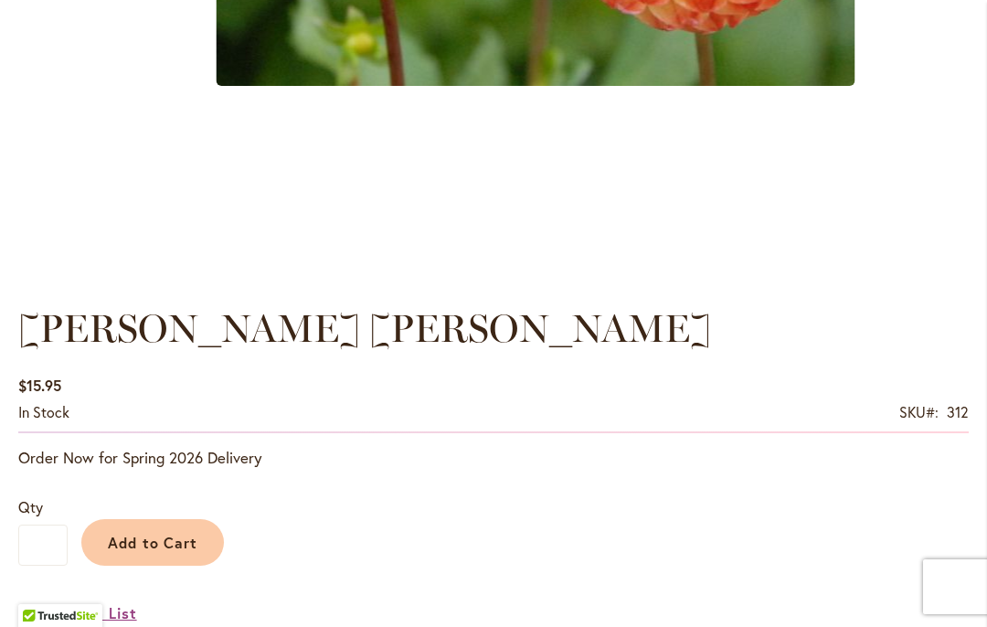
scroll to position [1210, 0]
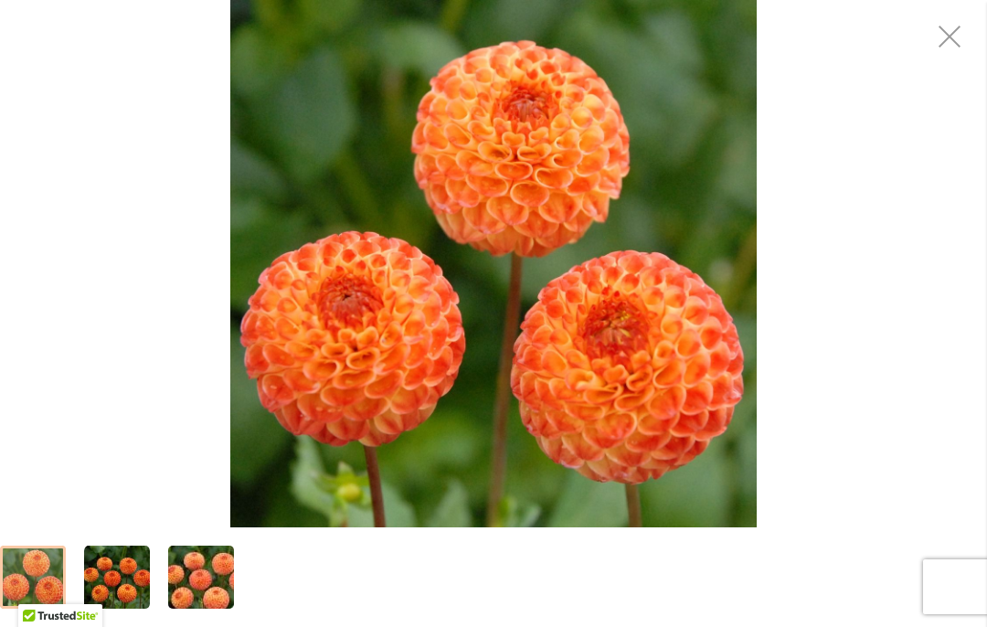
click at [830, 133] on div "GINGER WILLO" at bounding box center [493, 263] width 987 height 527
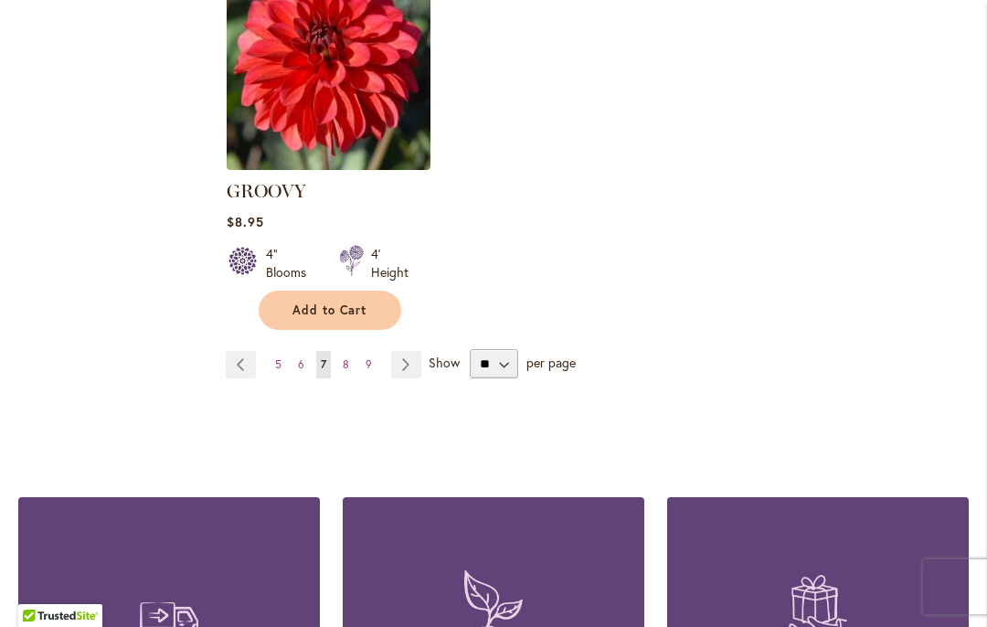
scroll to position [2530, 0]
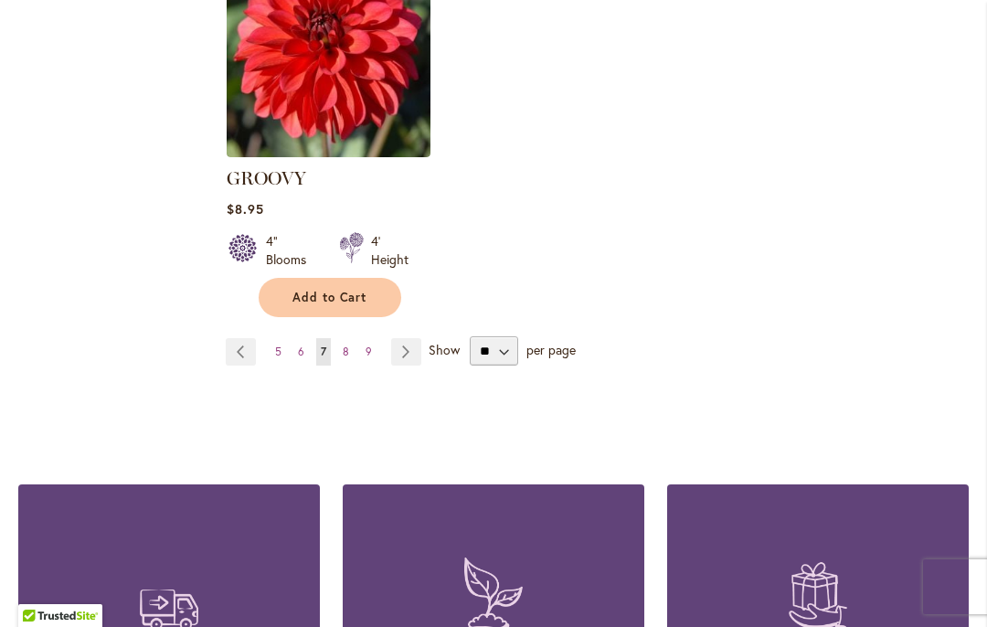
click at [411, 338] on link "Page Next" at bounding box center [406, 351] width 30 height 27
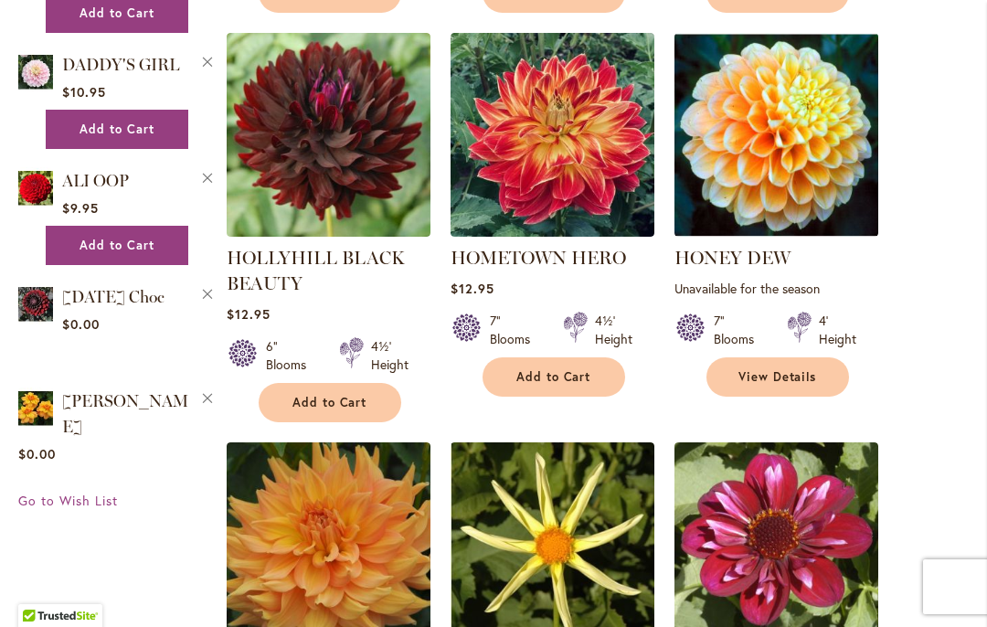
scroll to position [1652, 0]
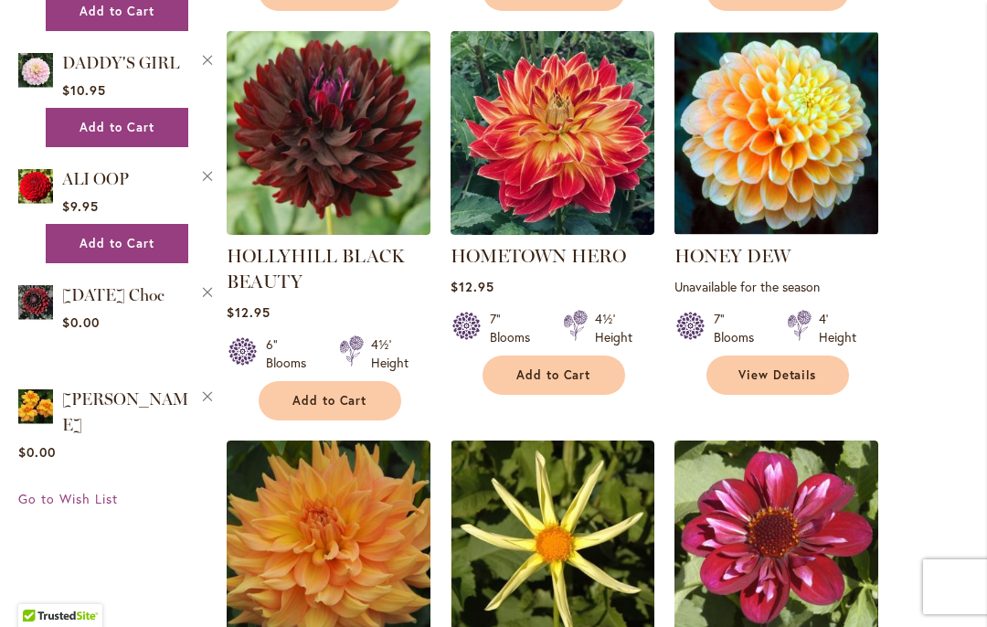
click at [804, 190] on img at bounding box center [777, 133] width 204 height 204
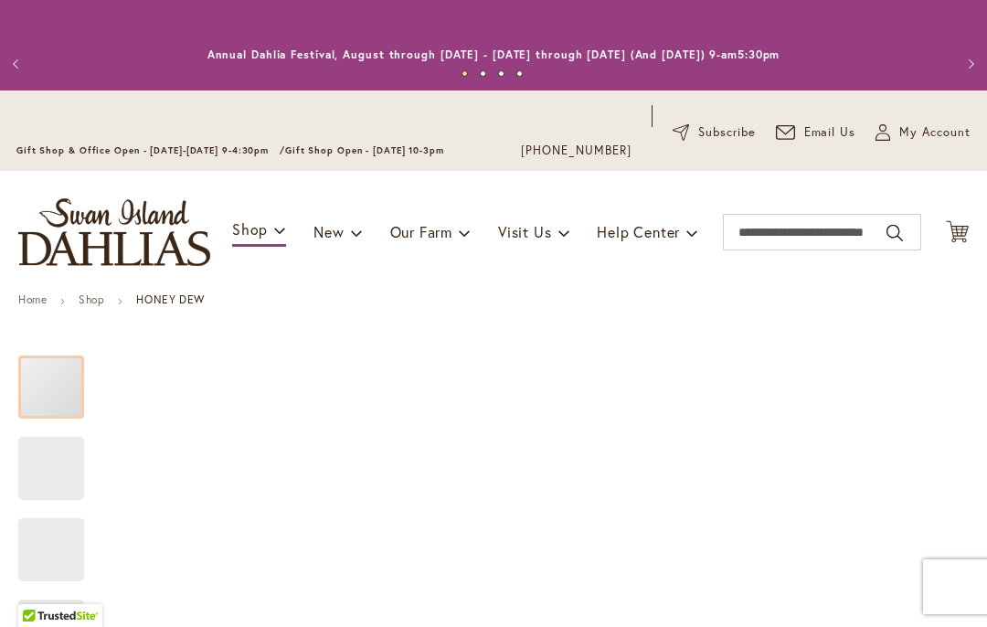
type input "****"
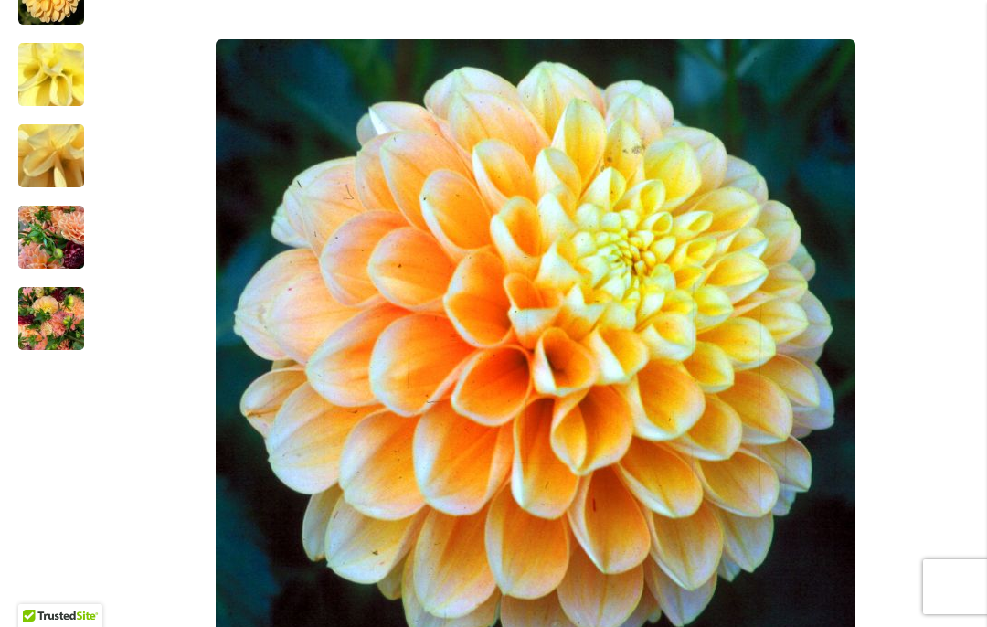
scroll to position [478, 0]
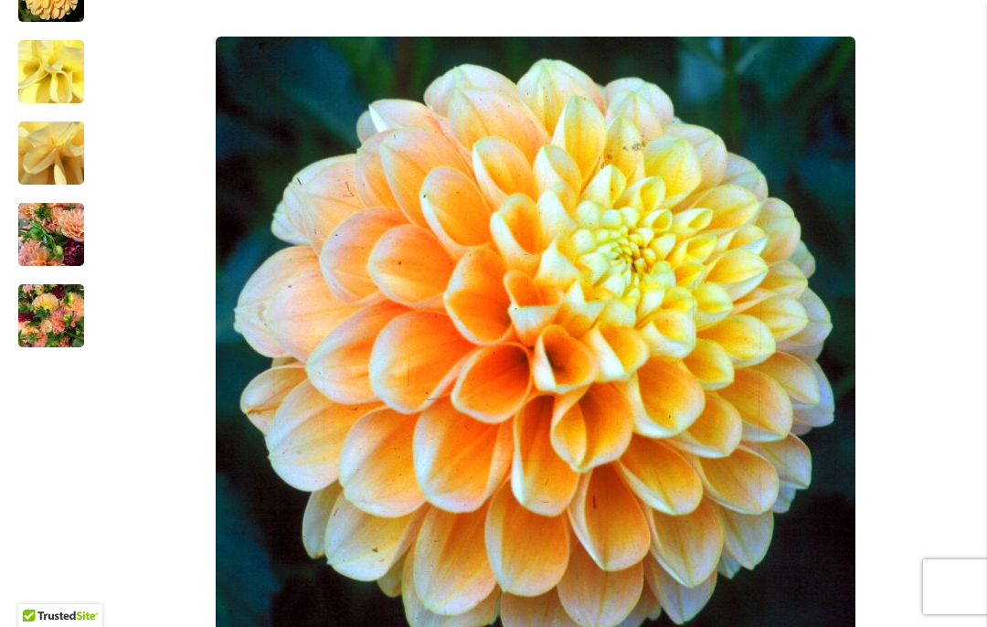
click at [50, 236] on img "Honey Dew" at bounding box center [51, 235] width 66 height 88
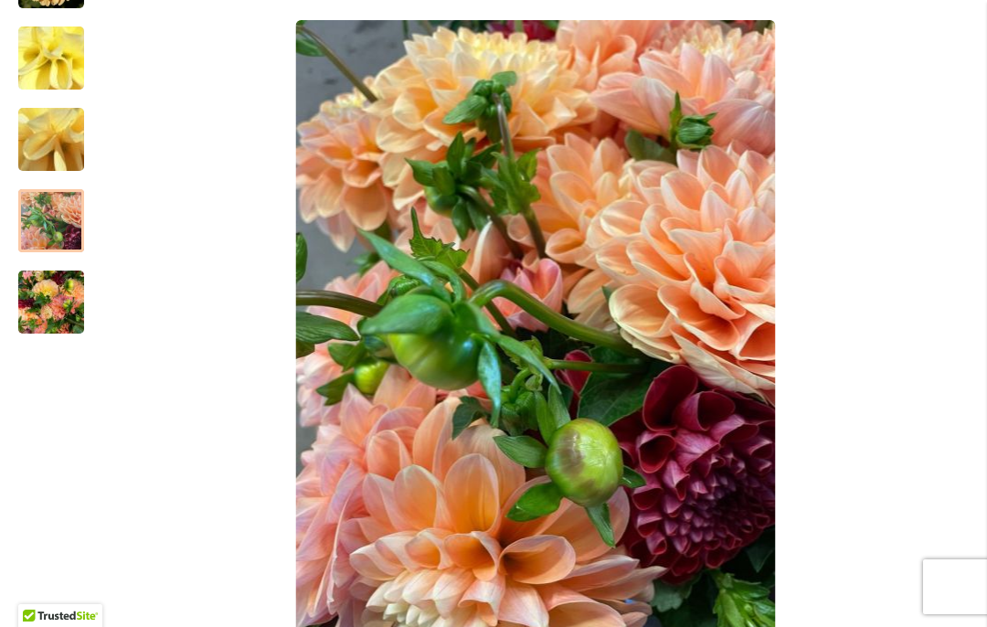
scroll to position [494, 0]
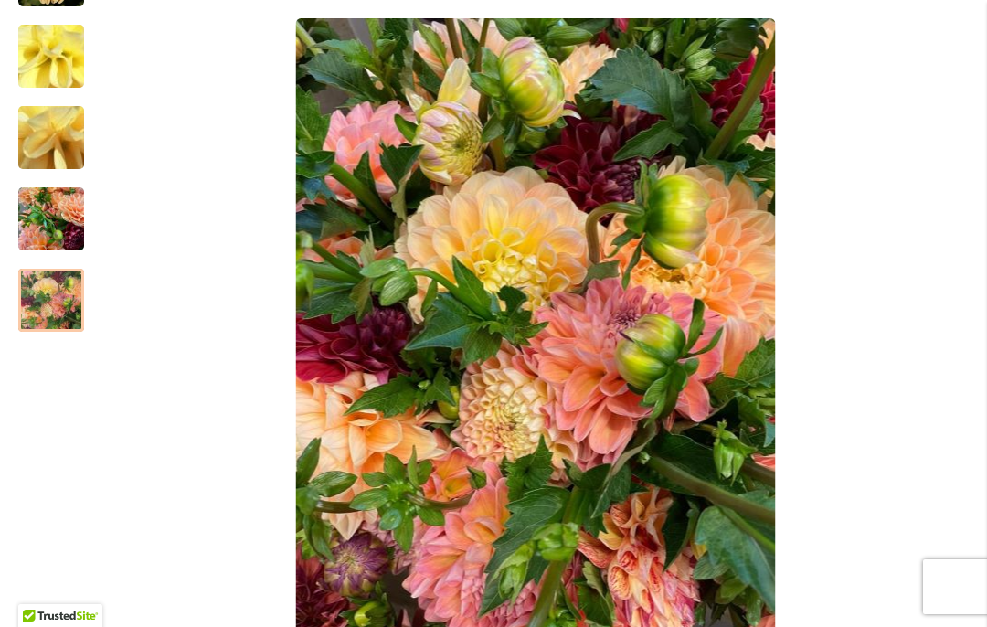
click at [46, 280] on div at bounding box center [51, 300] width 66 height 63
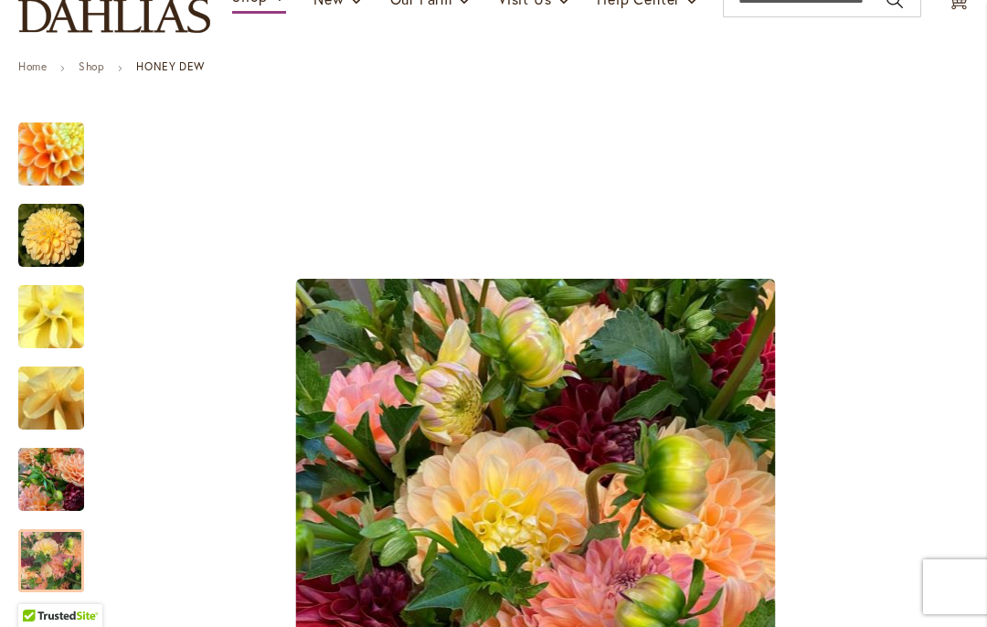
scroll to position [232, 0]
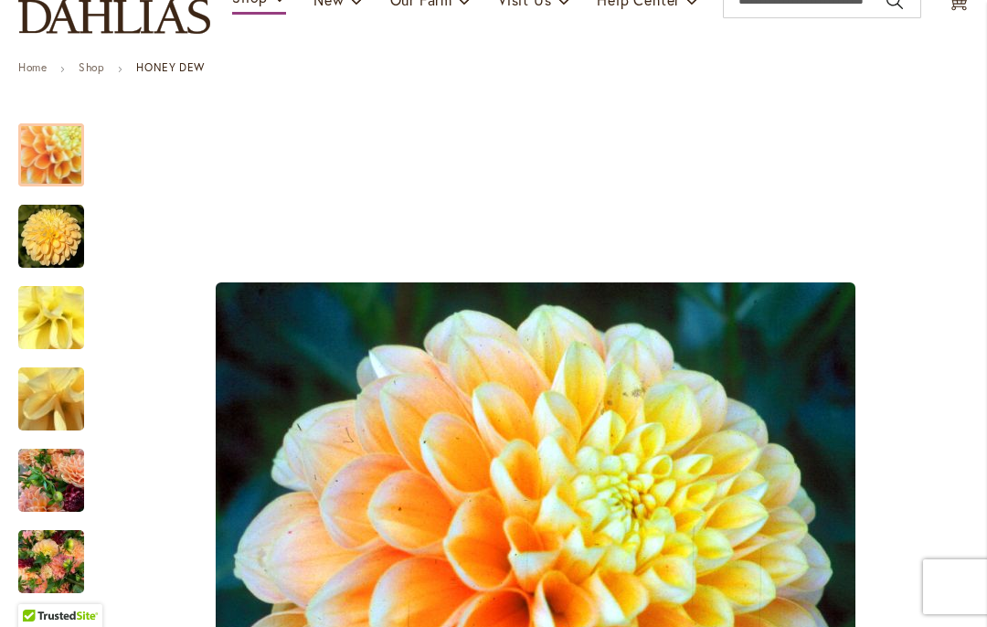
click at [48, 154] on img "Honey Dew" at bounding box center [51, 155] width 127 height 126
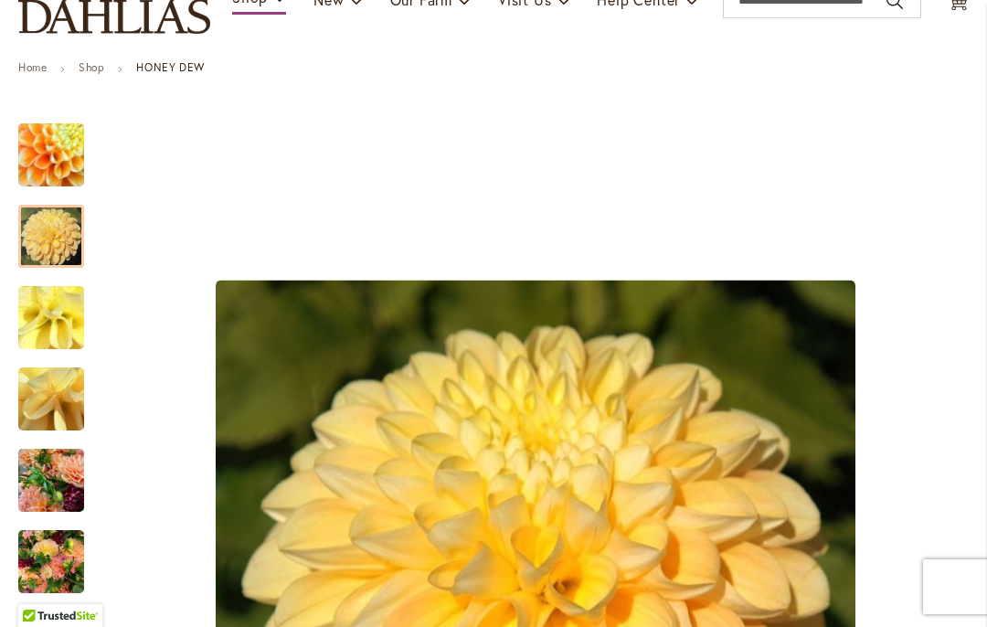
click at [38, 240] on img "Honey Dew" at bounding box center [51, 237] width 66 height 66
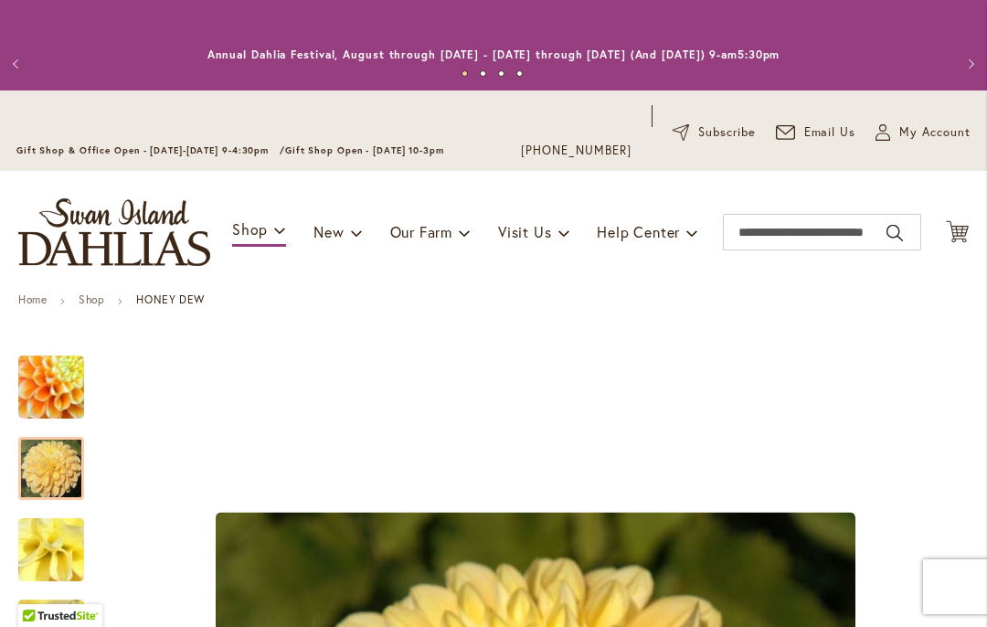
scroll to position [0, 0]
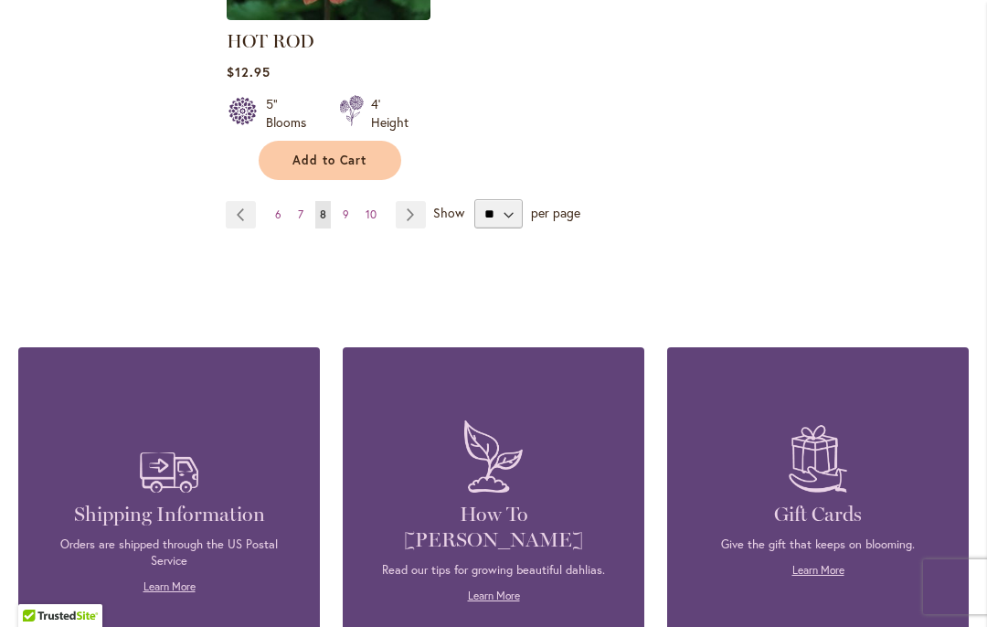
scroll to position [2661, 0]
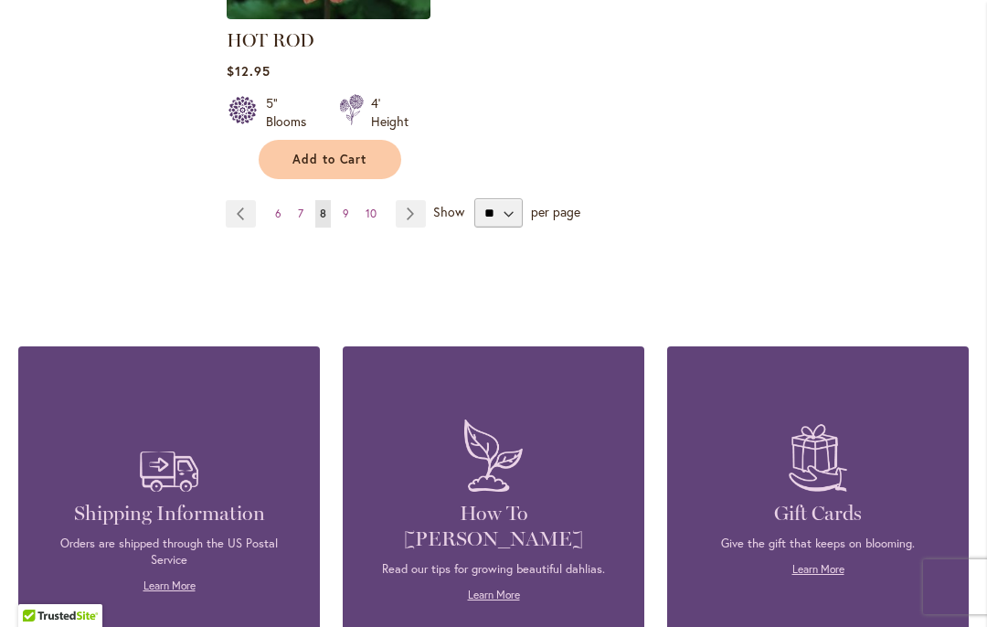
click at [423, 211] on link "Page Next" at bounding box center [411, 213] width 30 height 27
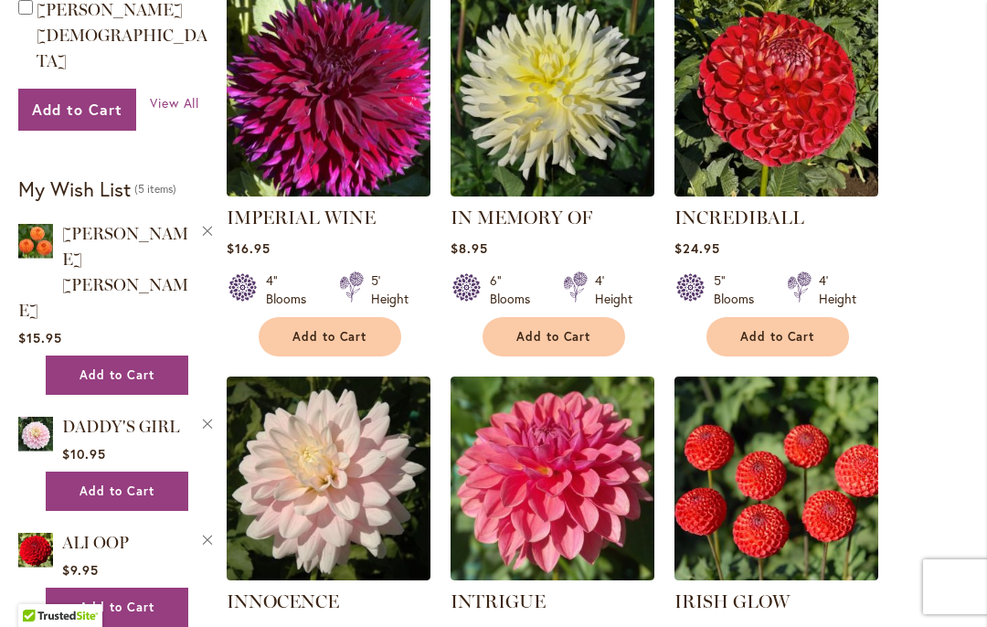
scroll to position [1291, 0]
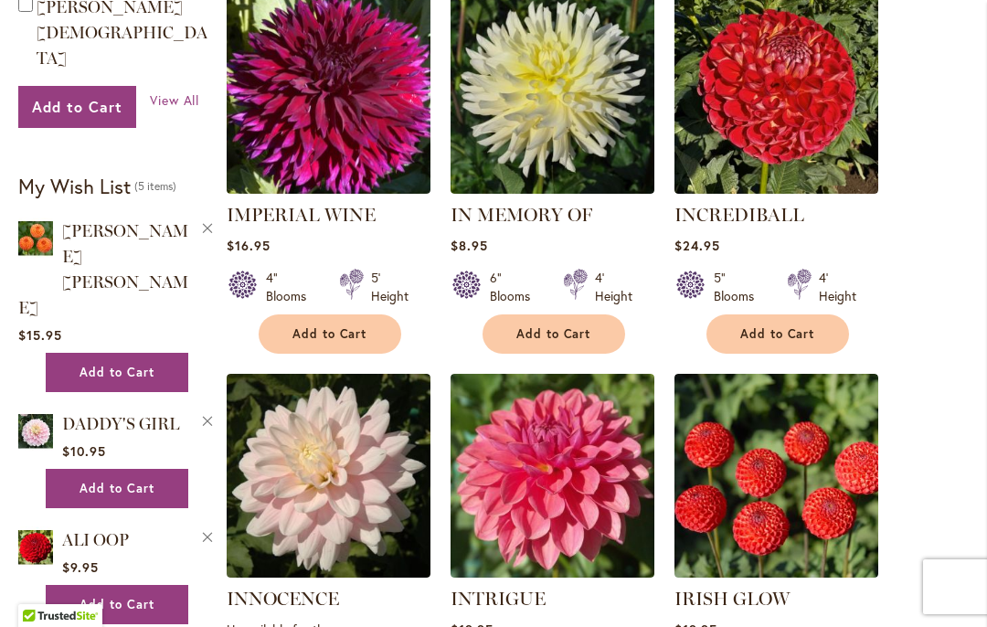
click at [796, 123] on img at bounding box center [777, 92] width 204 height 204
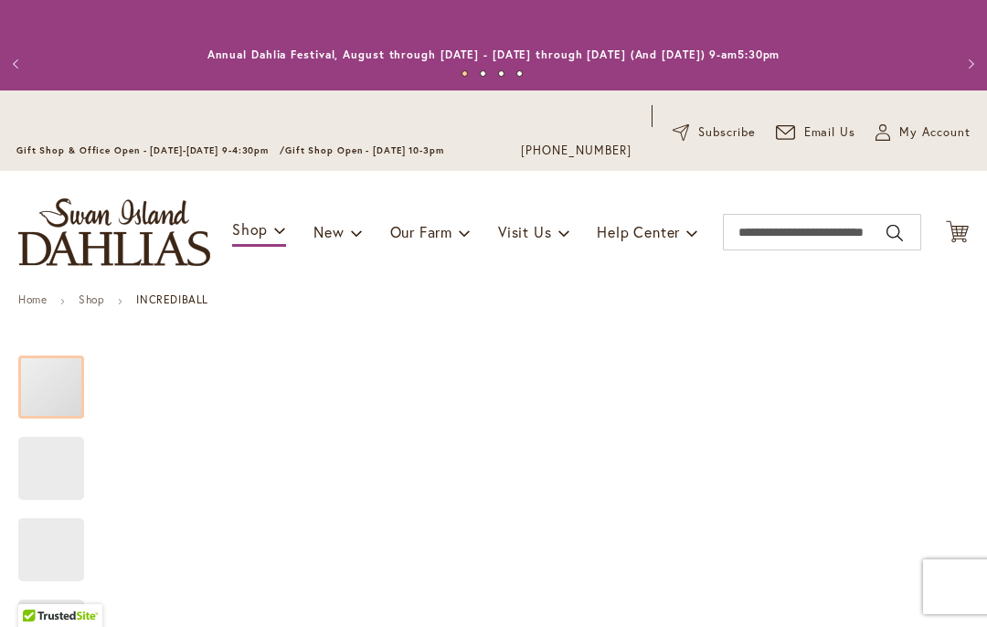
type input "****"
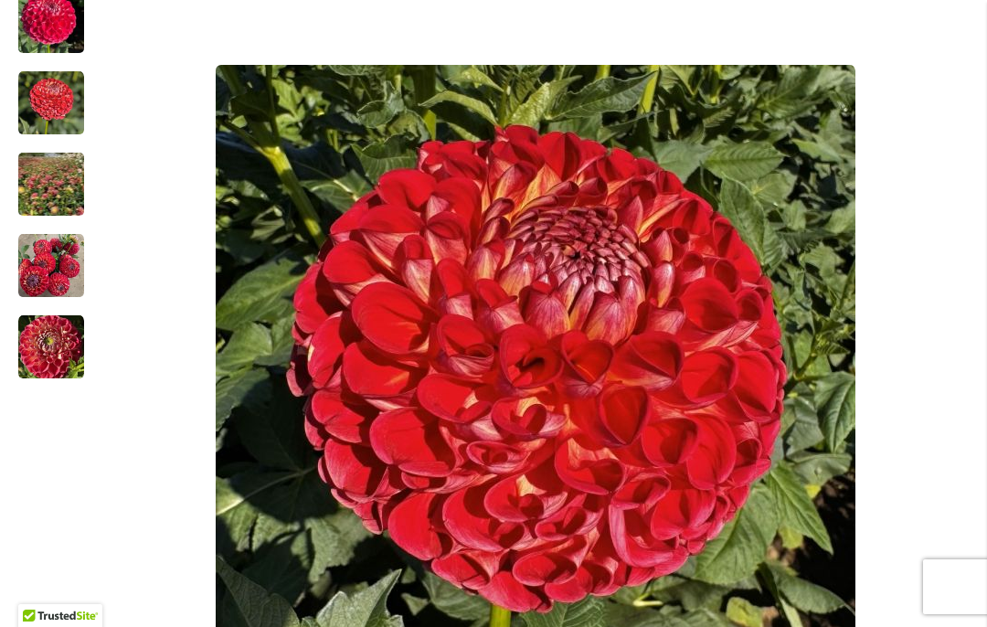
scroll to position [456, 0]
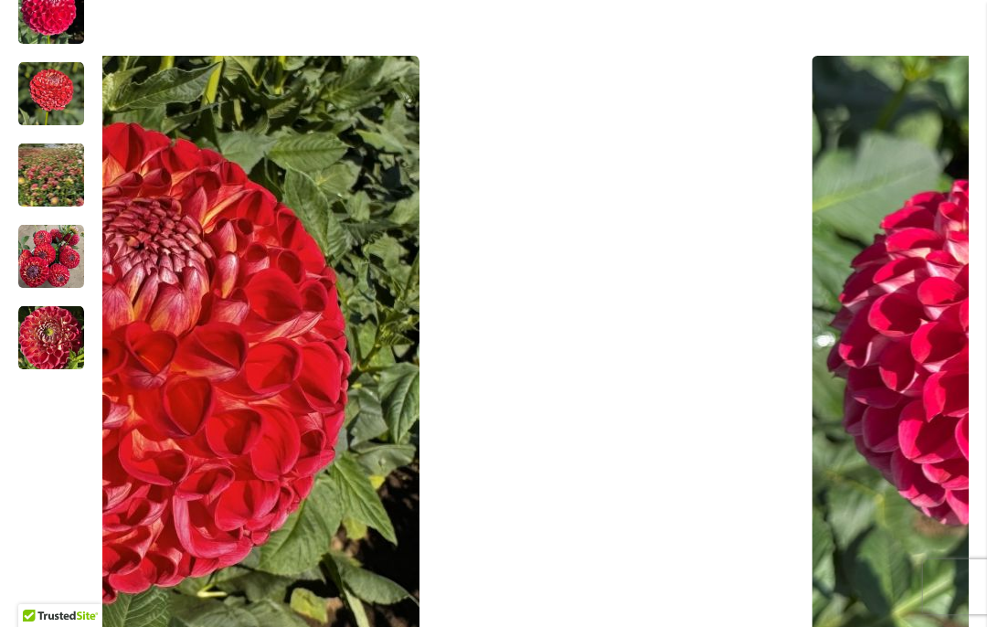
click at [51, 165] on img "INCREDIBALL" at bounding box center [51, 175] width 129 height 126
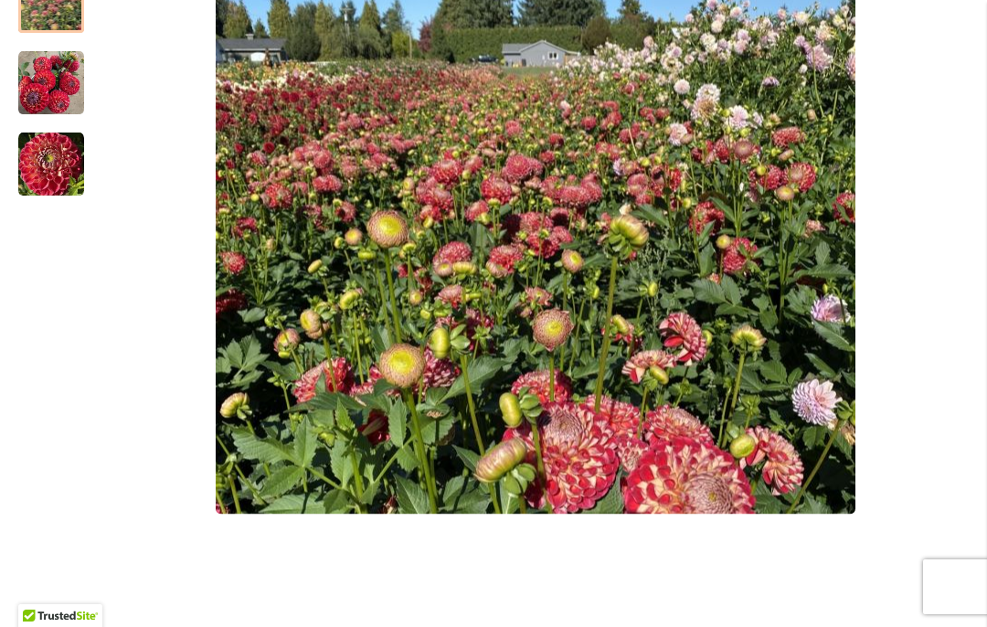
scroll to position [628, 0]
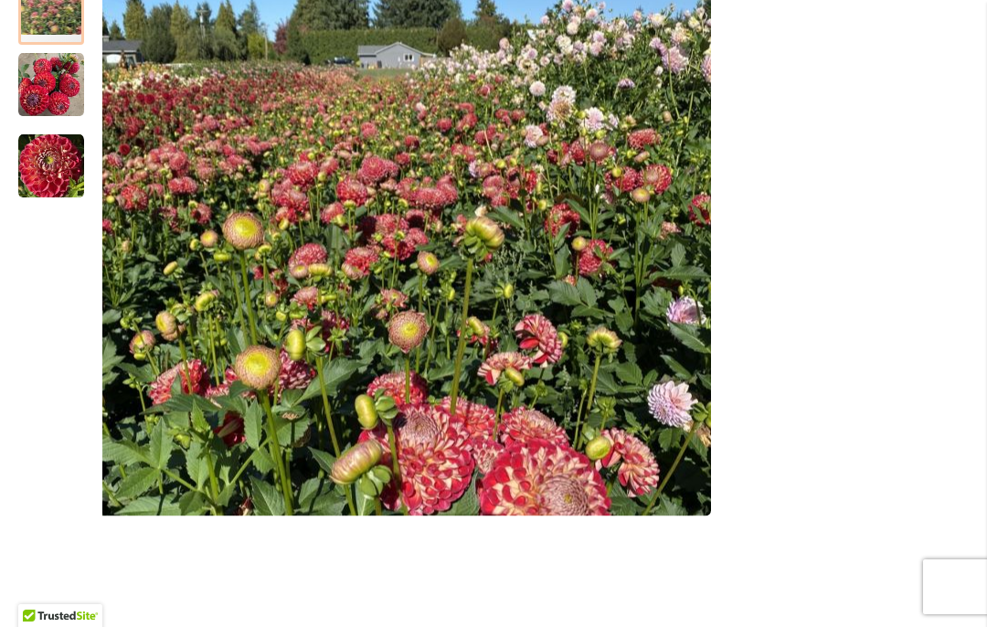
click at [44, 167] on img "Incrediball" at bounding box center [51, 166] width 66 height 66
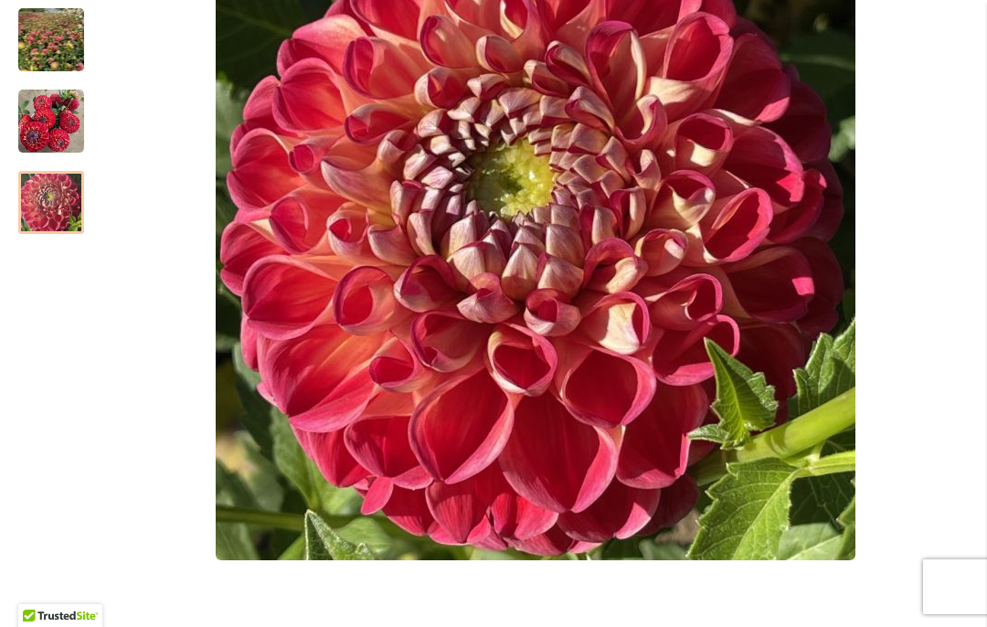
scroll to position [593, 0]
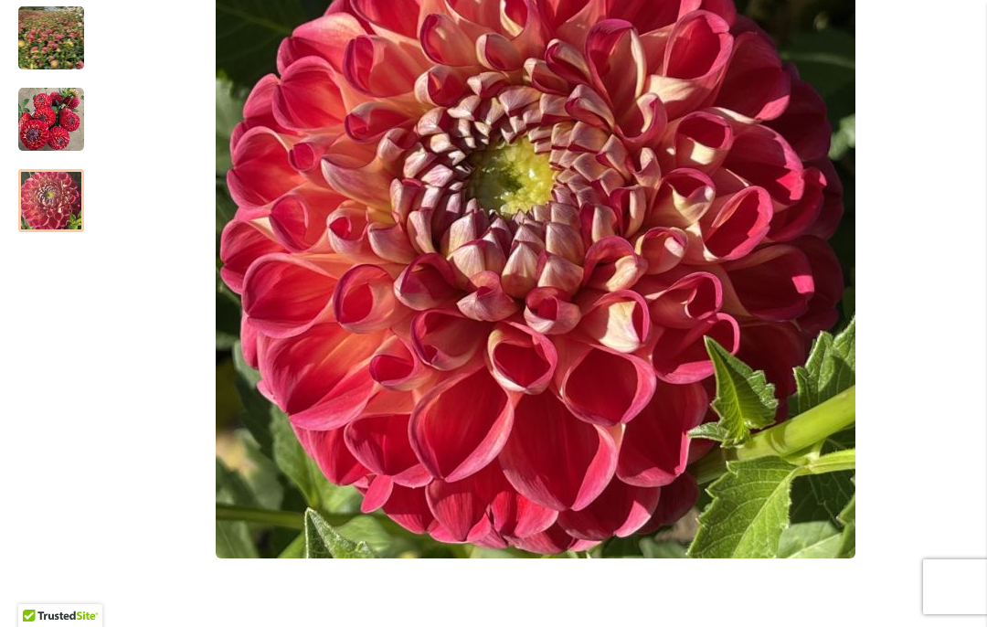
click at [51, 133] on img "INCREDIBALL" at bounding box center [51, 120] width 66 height 66
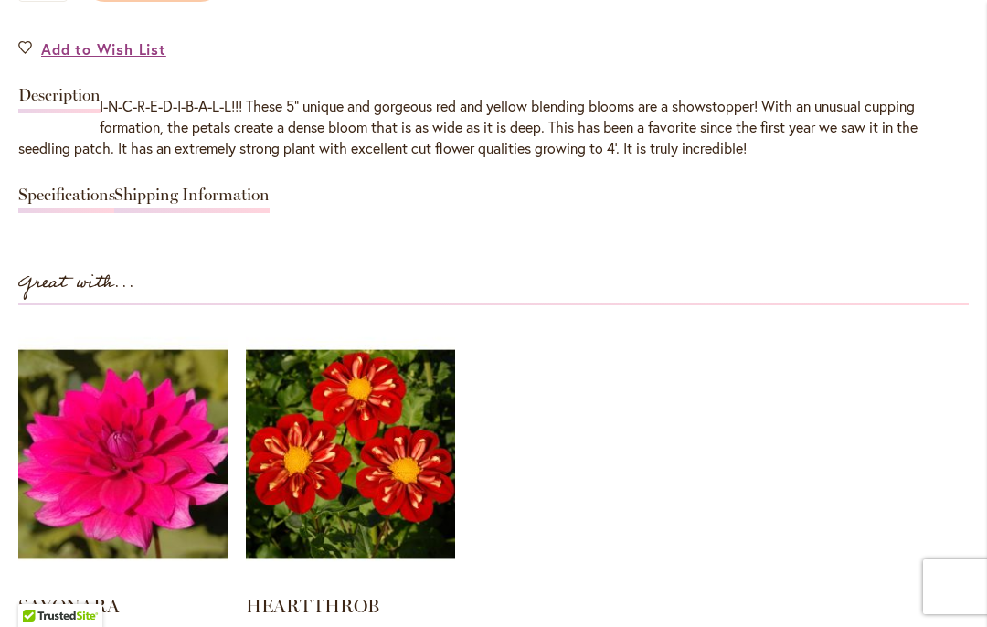
scroll to position [1639, 0]
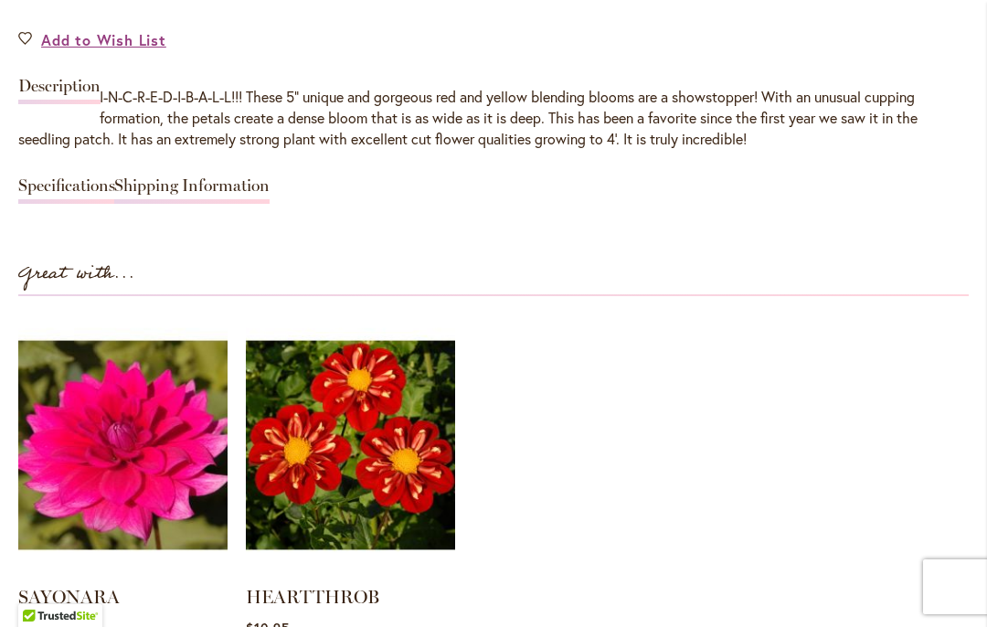
click at [73, 25] on div "INCREDIBALL $24.95 In stock SKU 373 Be the first to review this product Order N…" at bounding box center [493, 245] width 951 height 1034
click at [59, 43] on span "Add to Wish List" at bounding box center [103, 39] width 125 height 21
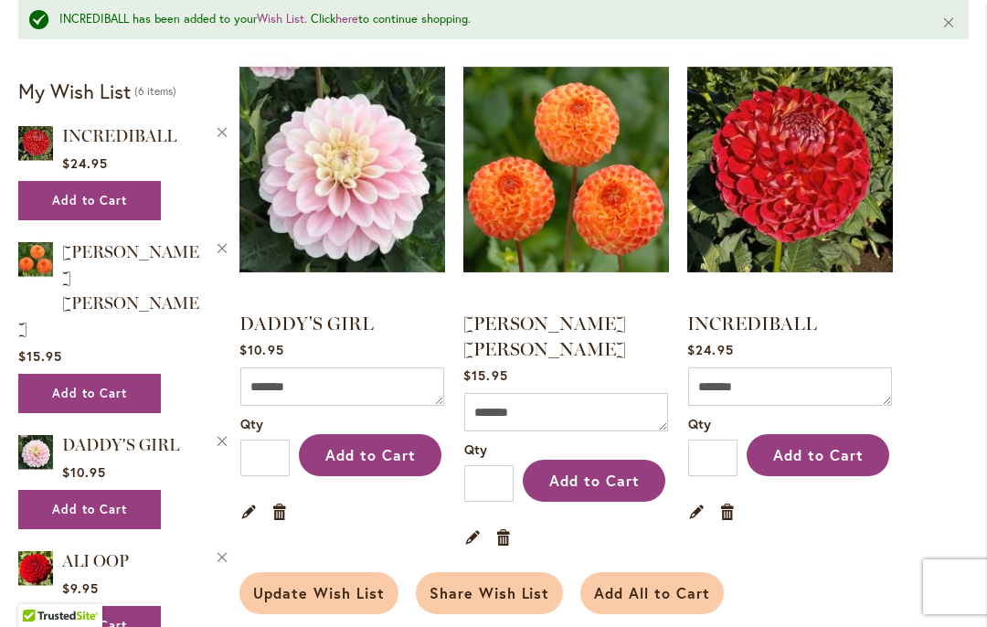
scroll to position [939, 0]
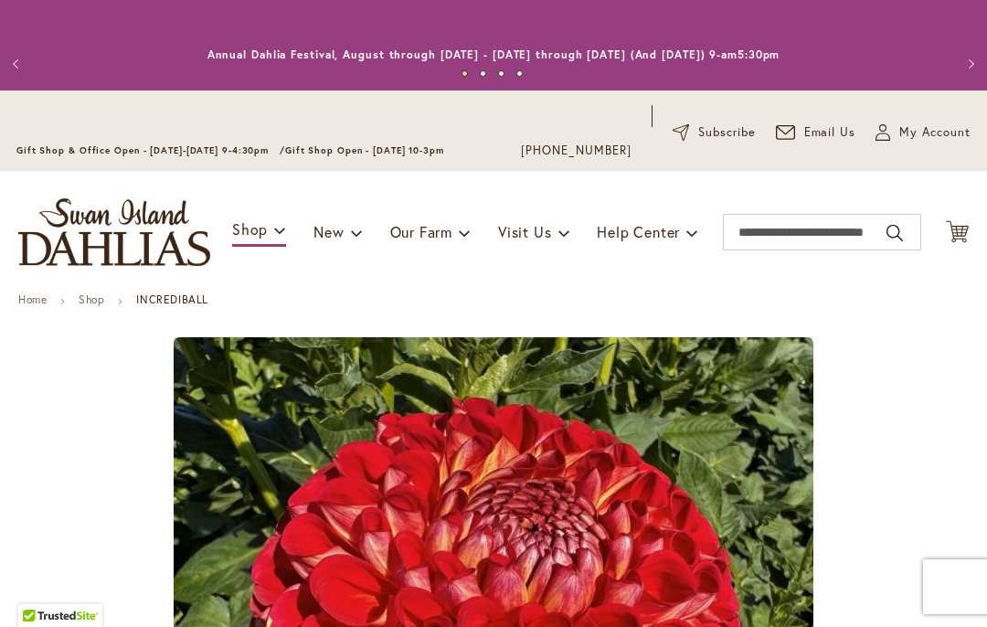
type input "****"
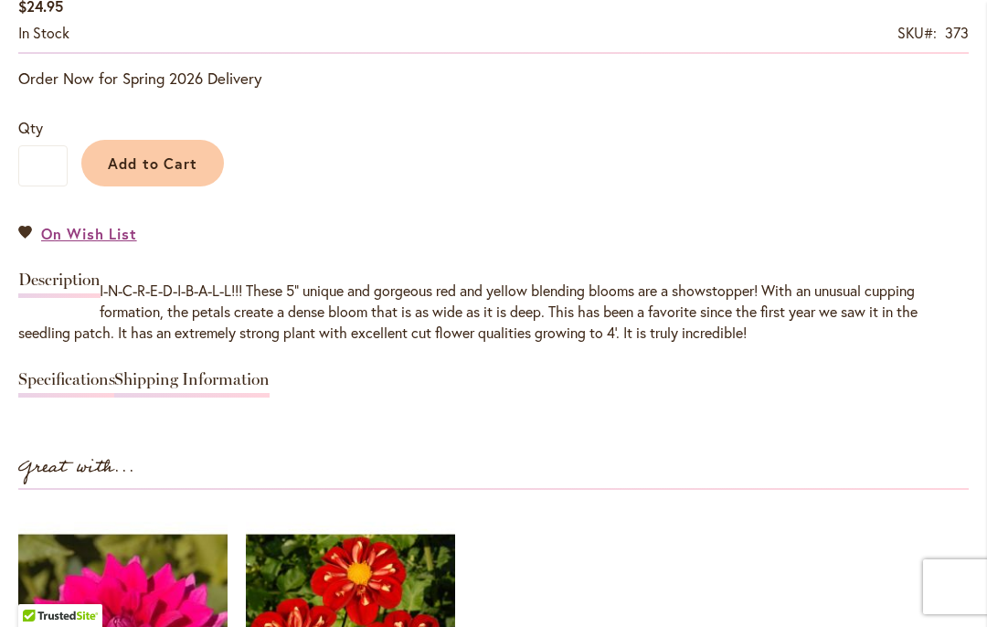
scroll to position [1447, 0]
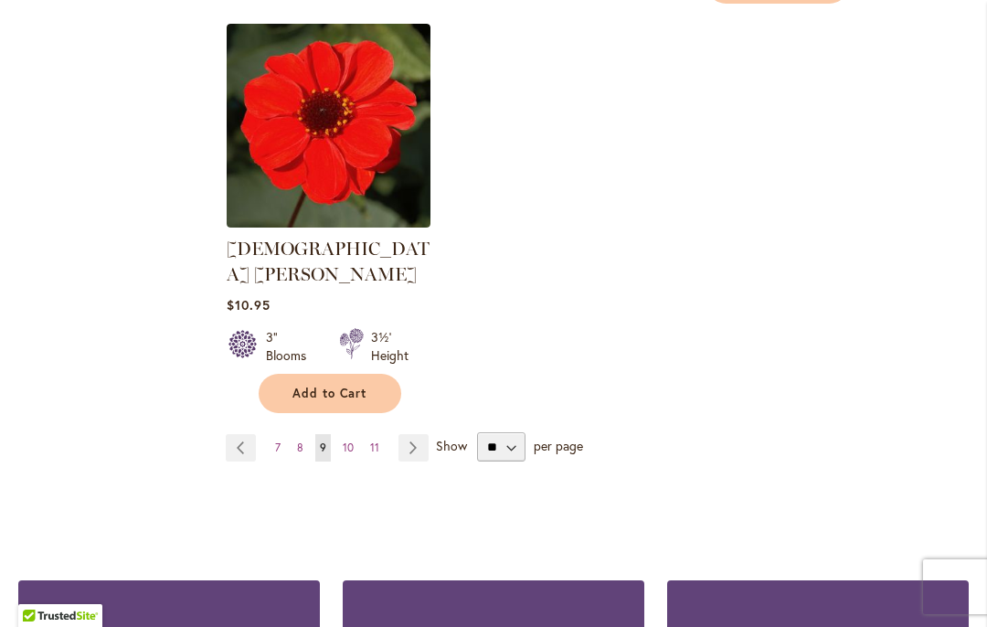
scroll to position [2435, 0]
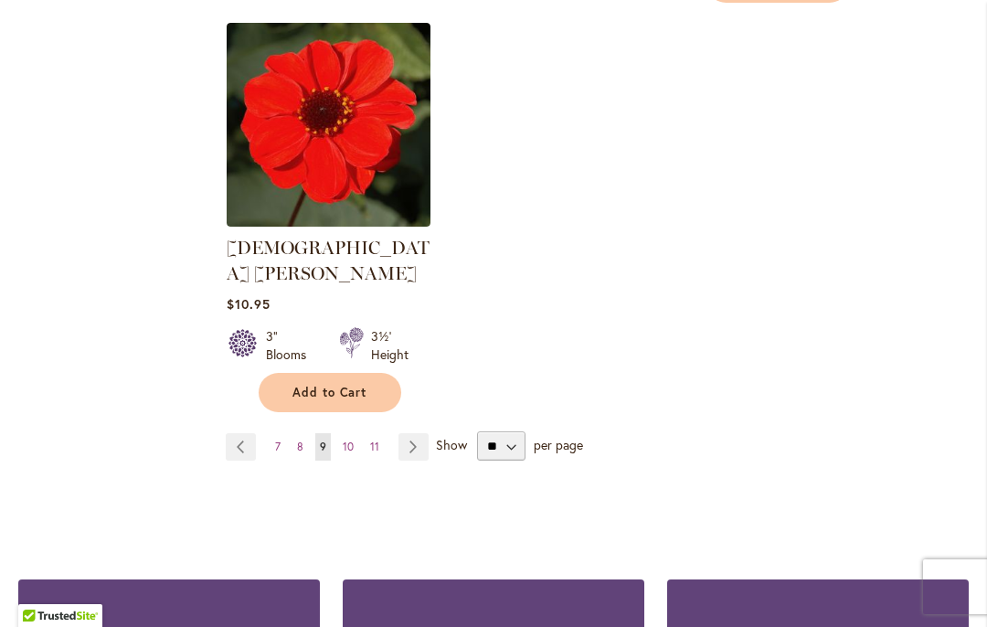
click at [280, 237] on link "[DEMOGRAPHIC_DATA] [PERSON_NAME]" at bounding box center [328, 261] width 203 height 48
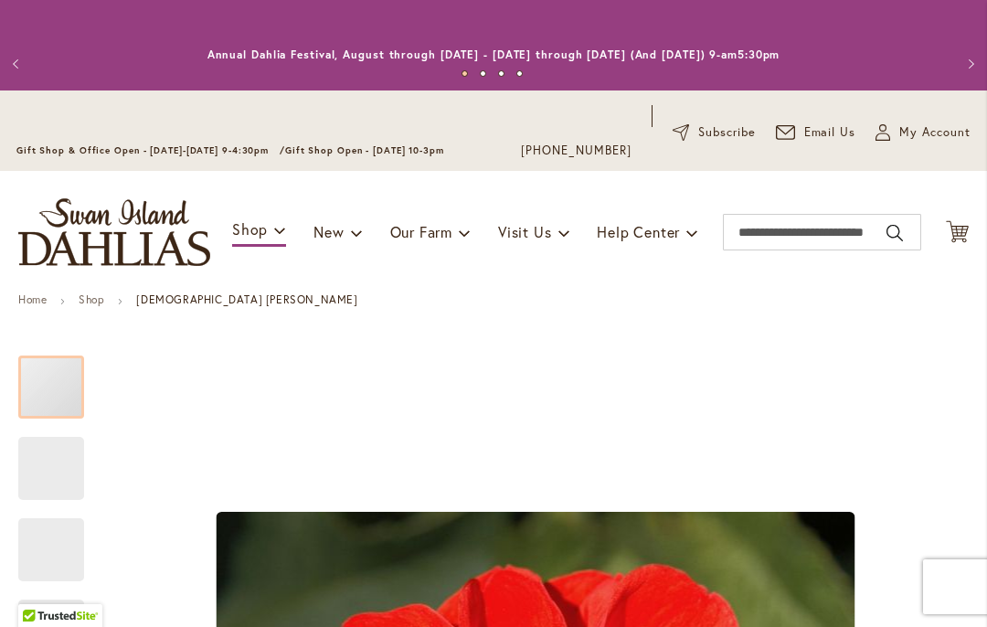
type input "****"
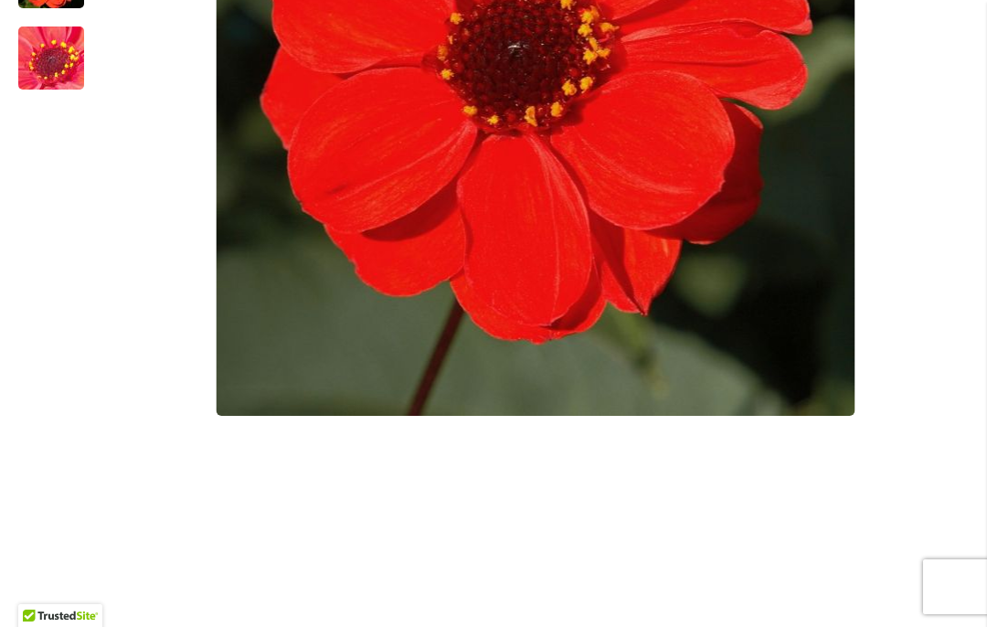
scroll to position [730, 0]
